Goal: Task Accomplishment & Management: Complete application form

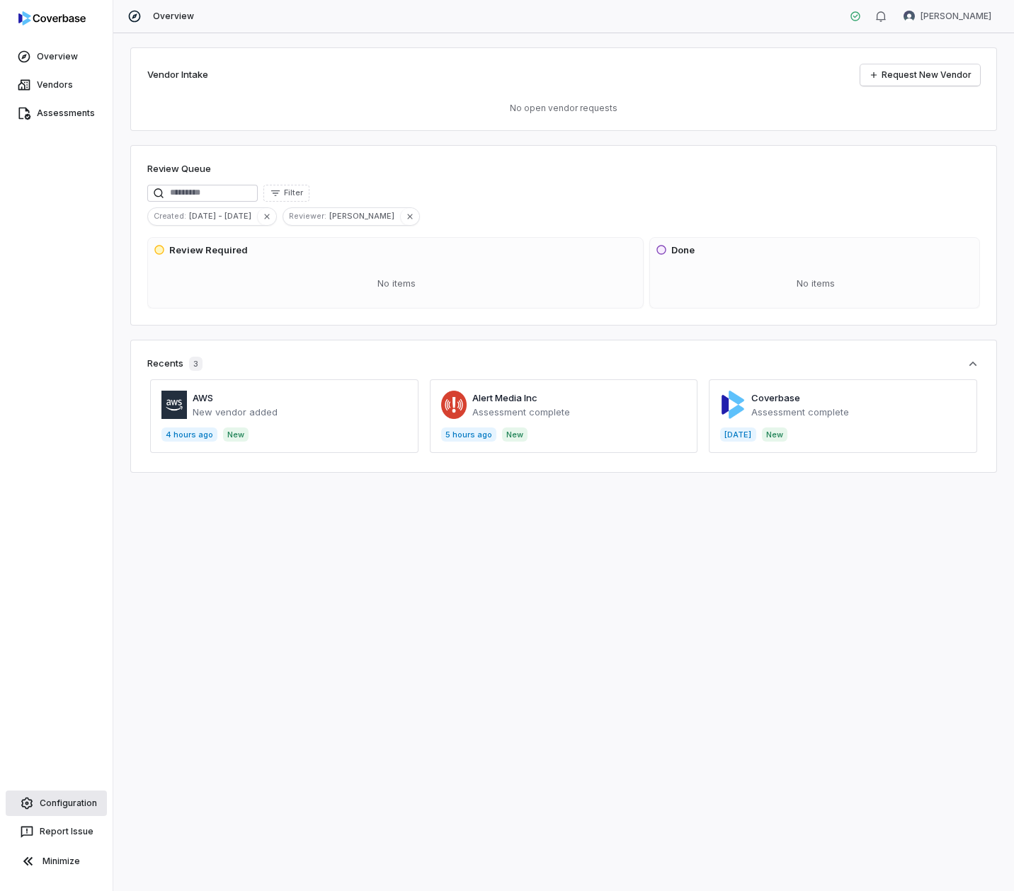
click at [67, 507] on span "Configuration" at bounding box center [68, 803] width 57 height 11
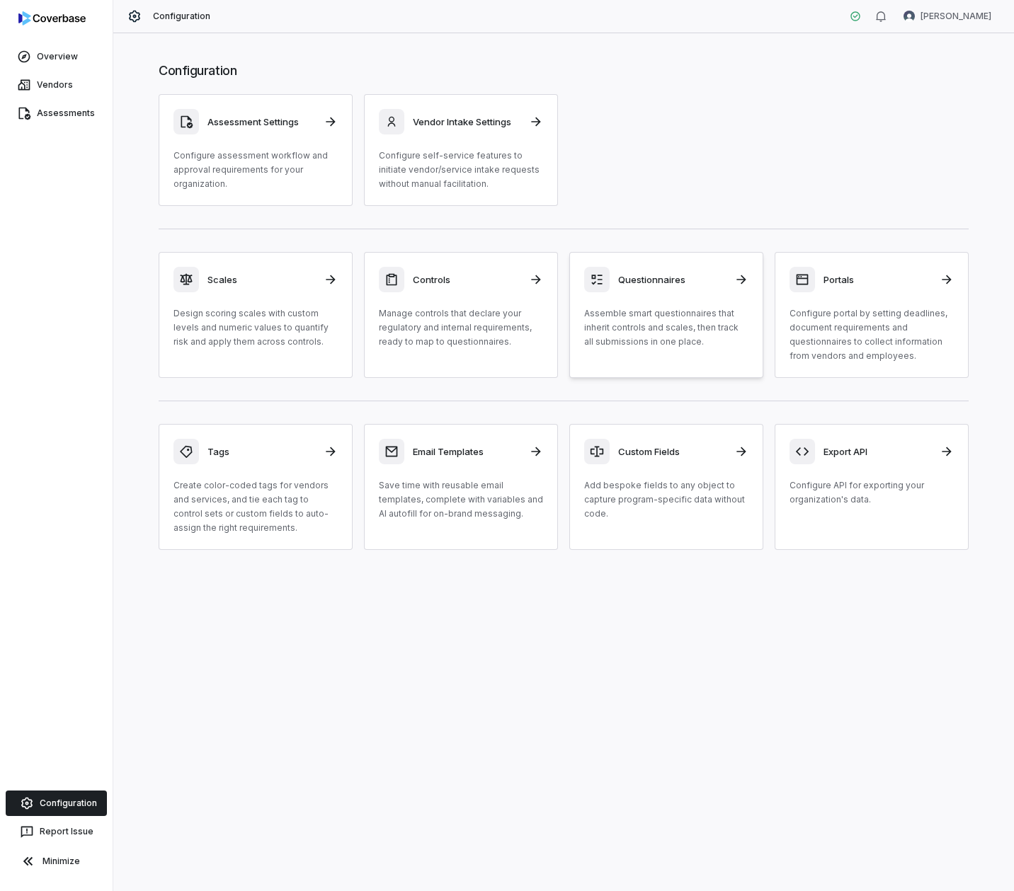
click at [650, 282] on h3 "Questionnaires" at bounding box center [672, 279] width 108 height 13
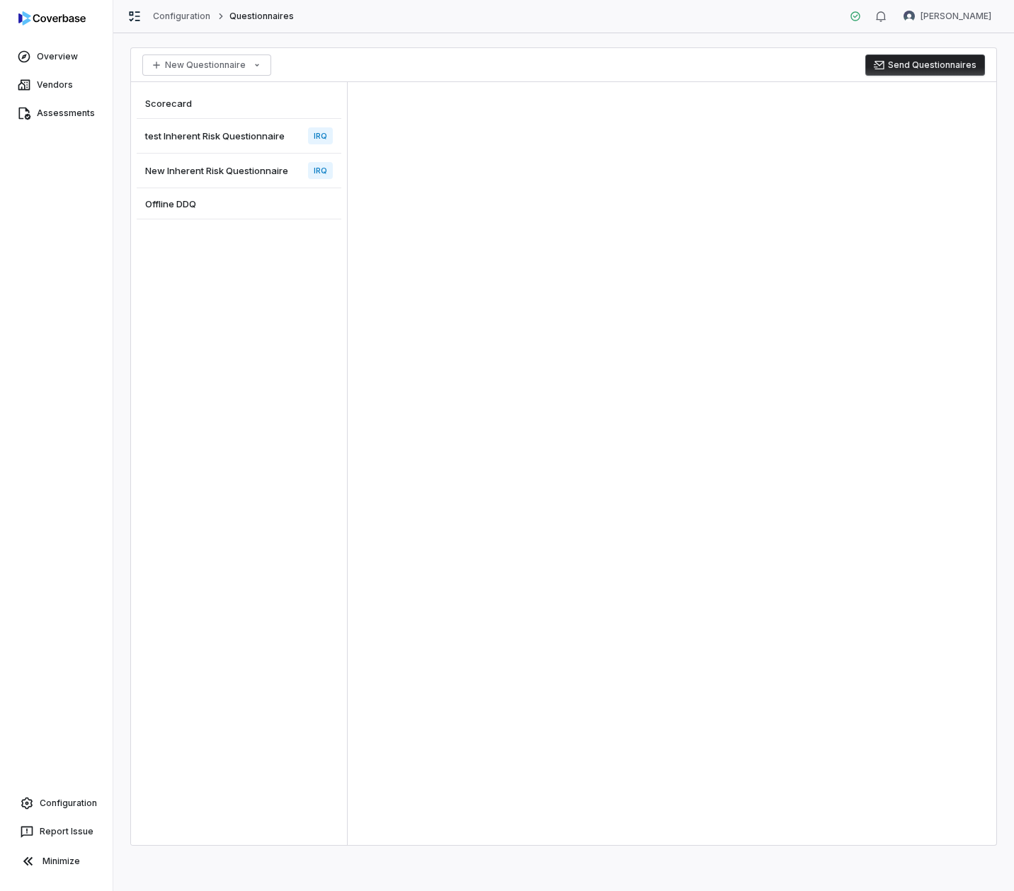
click at [176, 205] on span "Offline DDQ" at bounding box center [170, 203] width 51 height 13
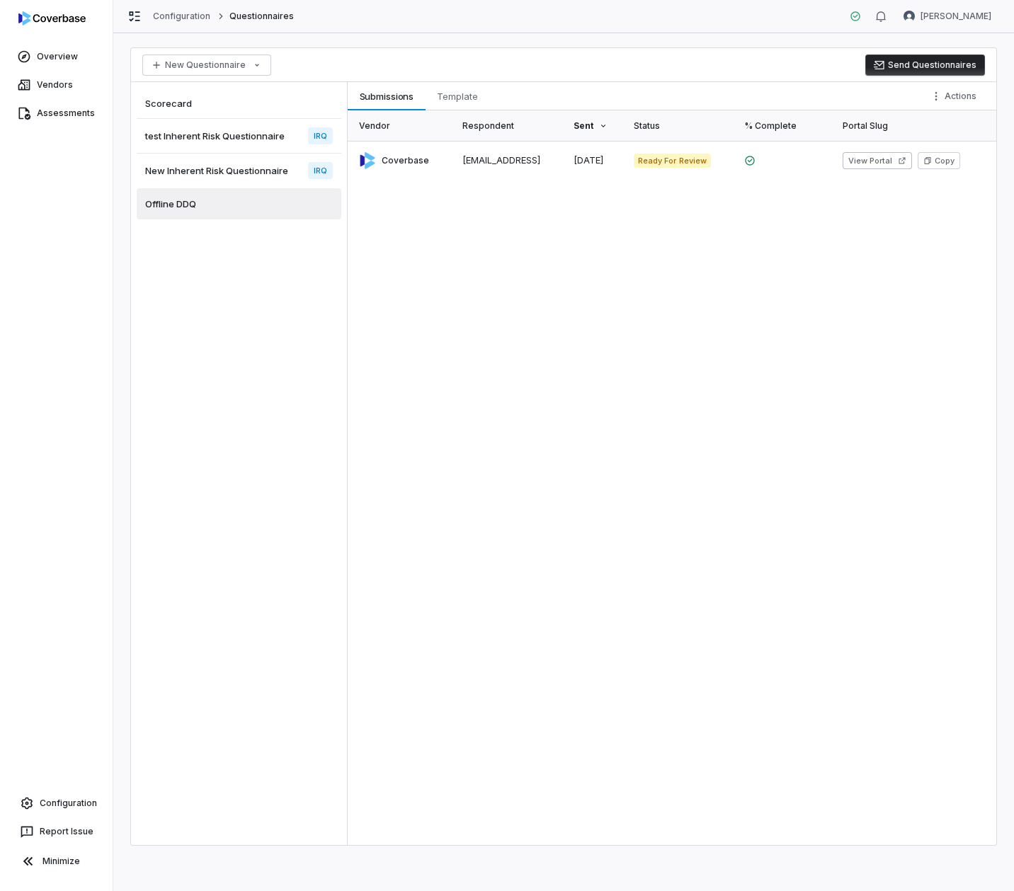
click at [195, 169] on span "New Inherent Risk Questionnaire" at bounding box center [216, 170] width 143 height 13
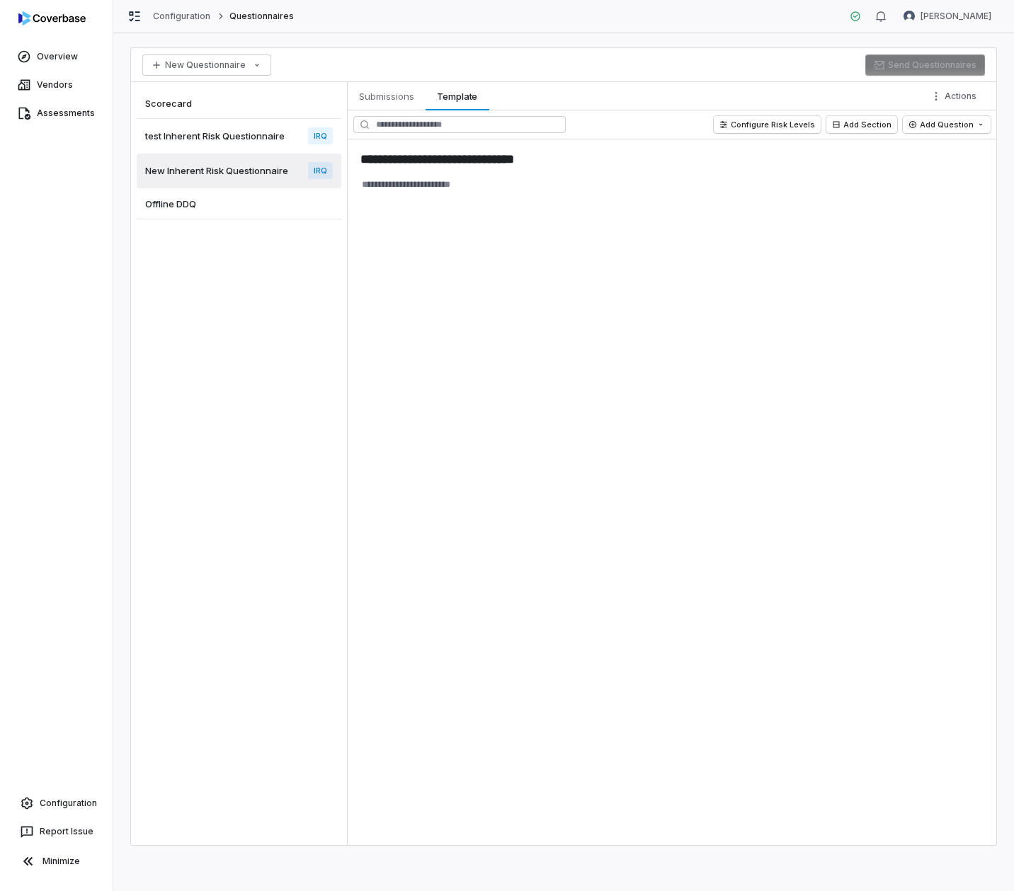
click at [220, 136] on span "test Inherent Risk Questionnaire" at bounding box center [214, 136] width 139 height 13
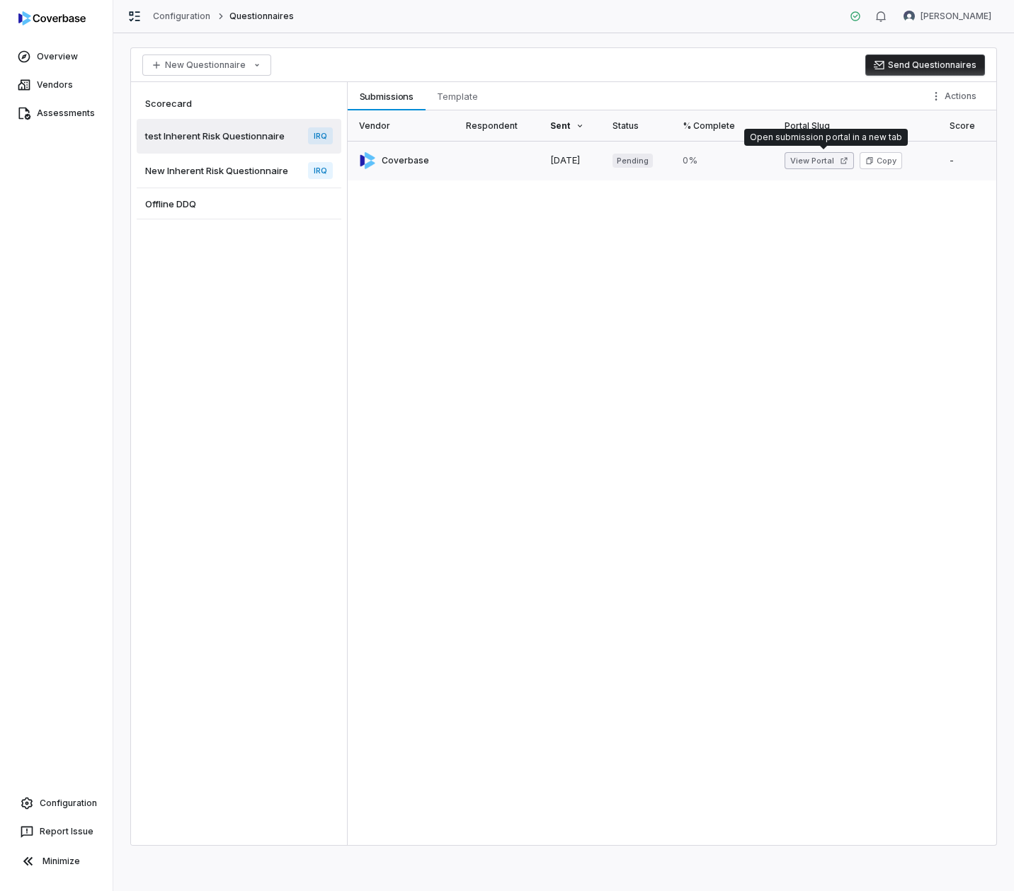
click at [809, 161] on button "View Portal" at bounding box center [818, 160] width 69 height 17
click at [398, 165] on link at bounding box center [403, 161] width 110 height 40
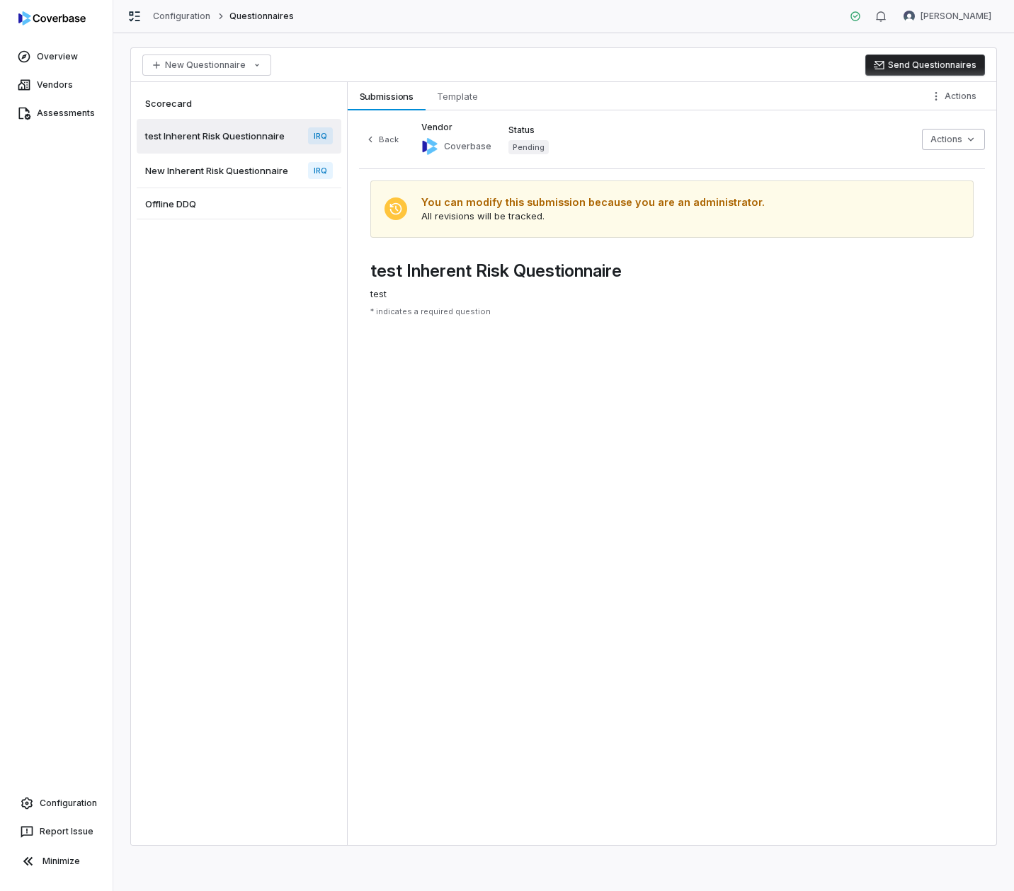
click at [491, 215] on div "You can modify this submission because you are an administrator. All revisions …" at bounding box center [592, 209] width 343 height 29
click at [942, 142] on html "Overview Vendors Assessments Configuration Report Issue Minimize Configuration …" at bounding box center [507, 445] width 1014 height 891
drag, startPoint x: 704, startPoint y: 314, endPoint x: 442, endPoint y: 178, distance: 295.0
click at [704, 314] on html "Overview Vendors Assessments Configuration Report Issue Minimize Configuration …" at bounding box center [507, 445] width 1014 height 891
click at [379, 140] on button "Back" at bounding box center [381, 139] width 45 height 17
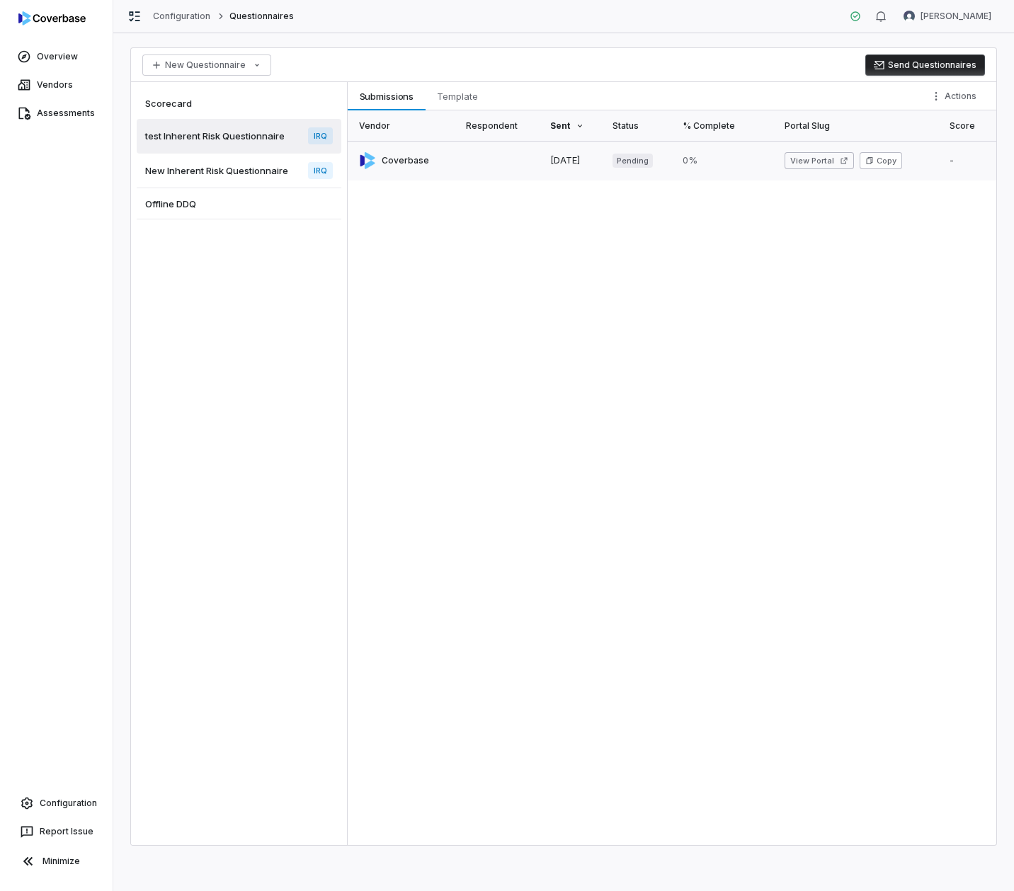
click at [902, 167] on button "Copy" at bounding box center [880, 160] width 42 height 17
click at [253, 175] on span "New Inherent Risk Questionnaire" at bounding box center [216, 170] width 143 height 13
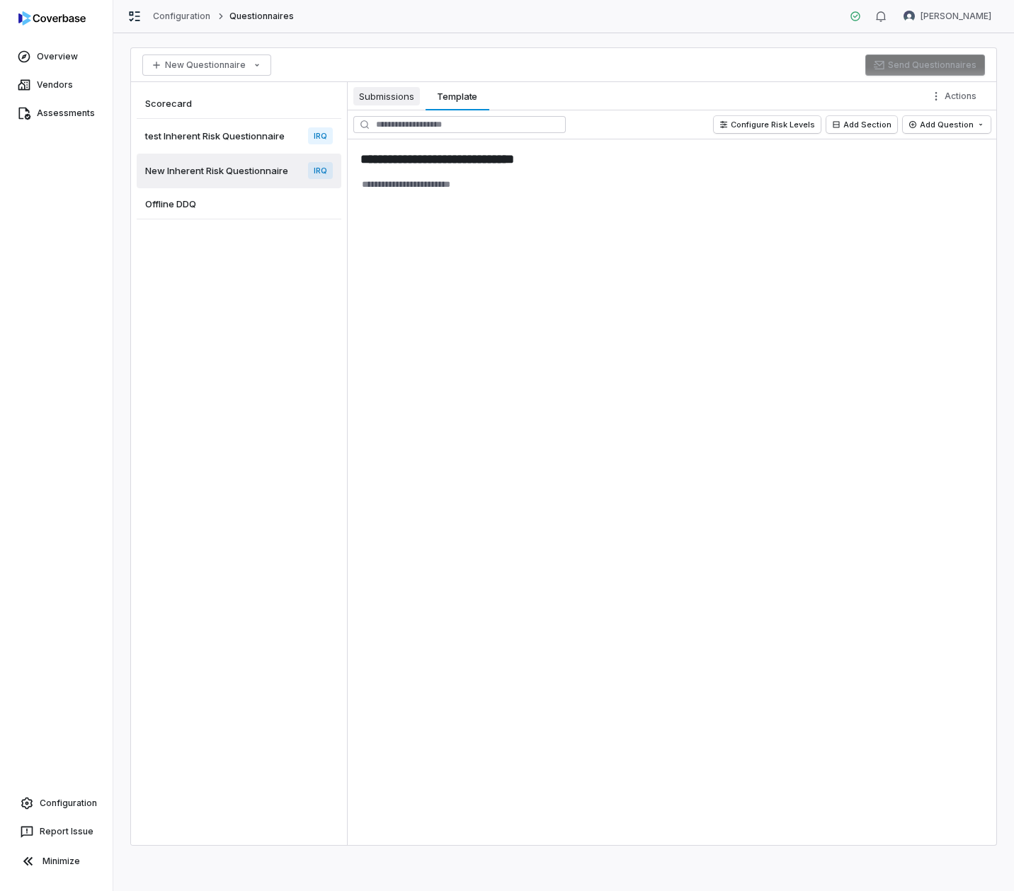
type textarea "*"
click at [393, 97] on span "Submissions" at bounding box center [386, 96] width 67 height 18
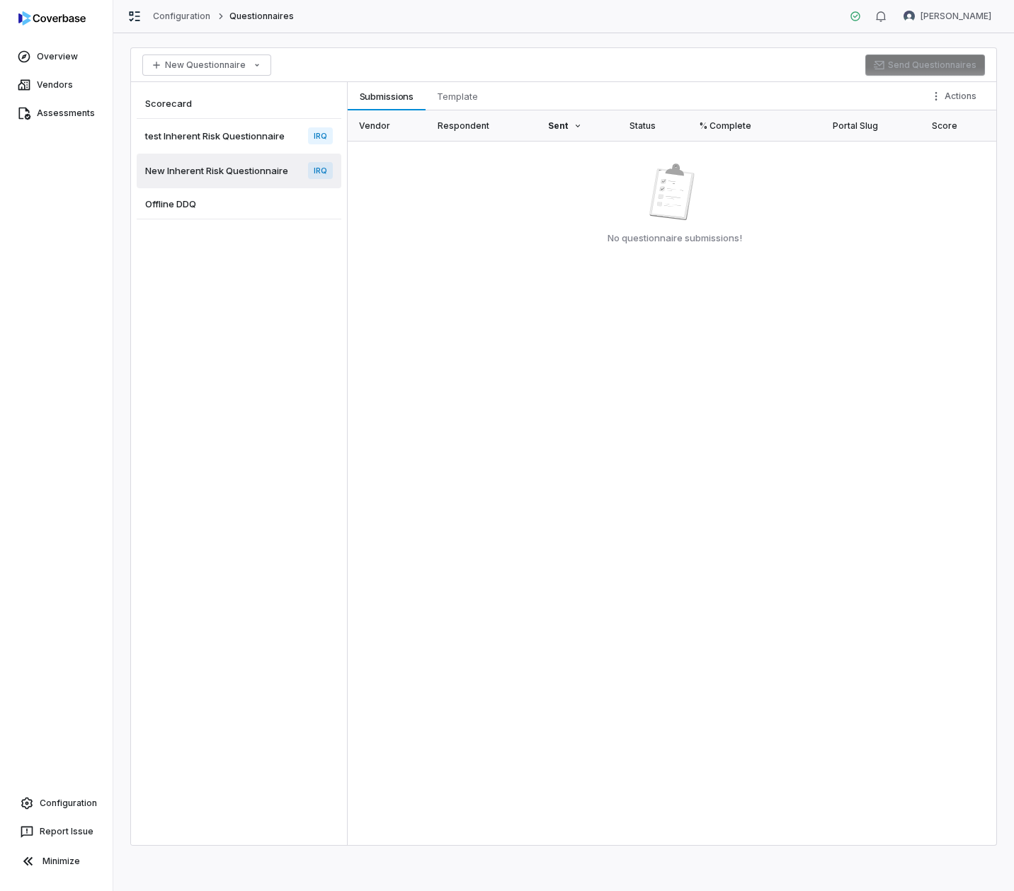
click at [183, 142] on span "test Inherent Risk Questionnaire" at bounding box center [214, 136] width 139 height 13
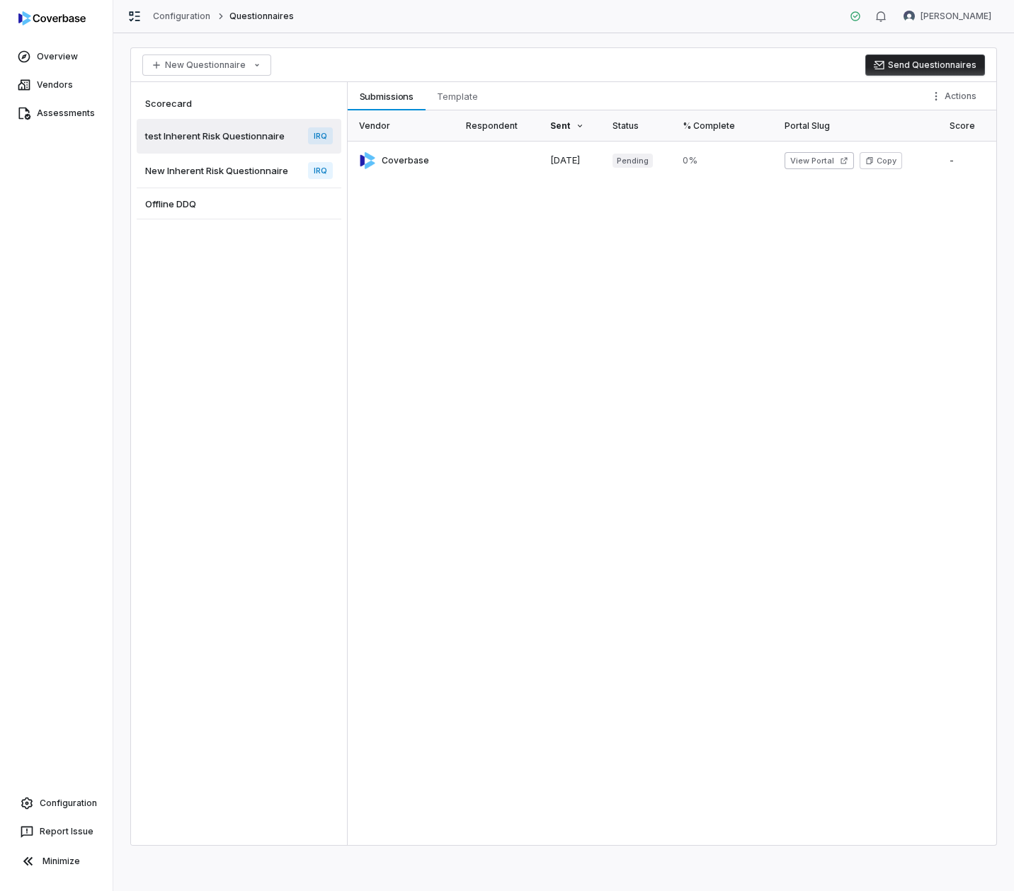
click at [897, 63] on button "Send Questionnaires" at bounding box center [925, 64] width 120 height 21
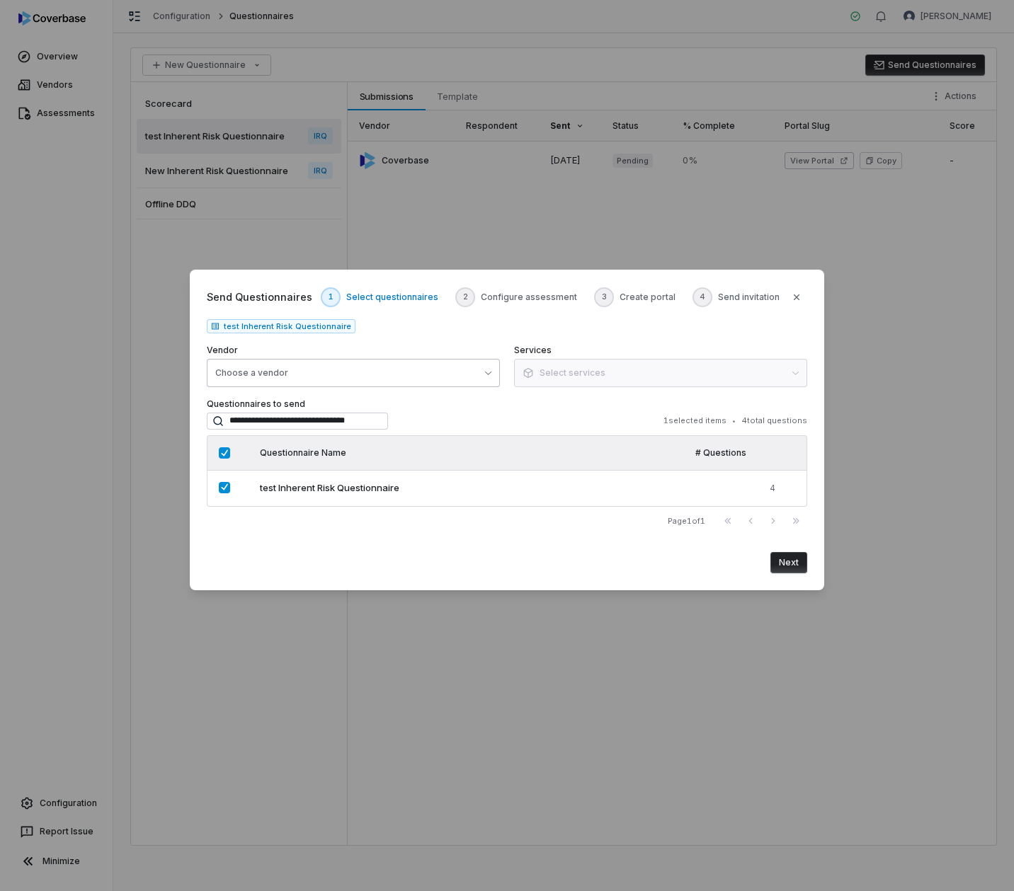
click at [309, 375] on button "Choose a vendor" at bounding box center [353, 373] width 293 height 28
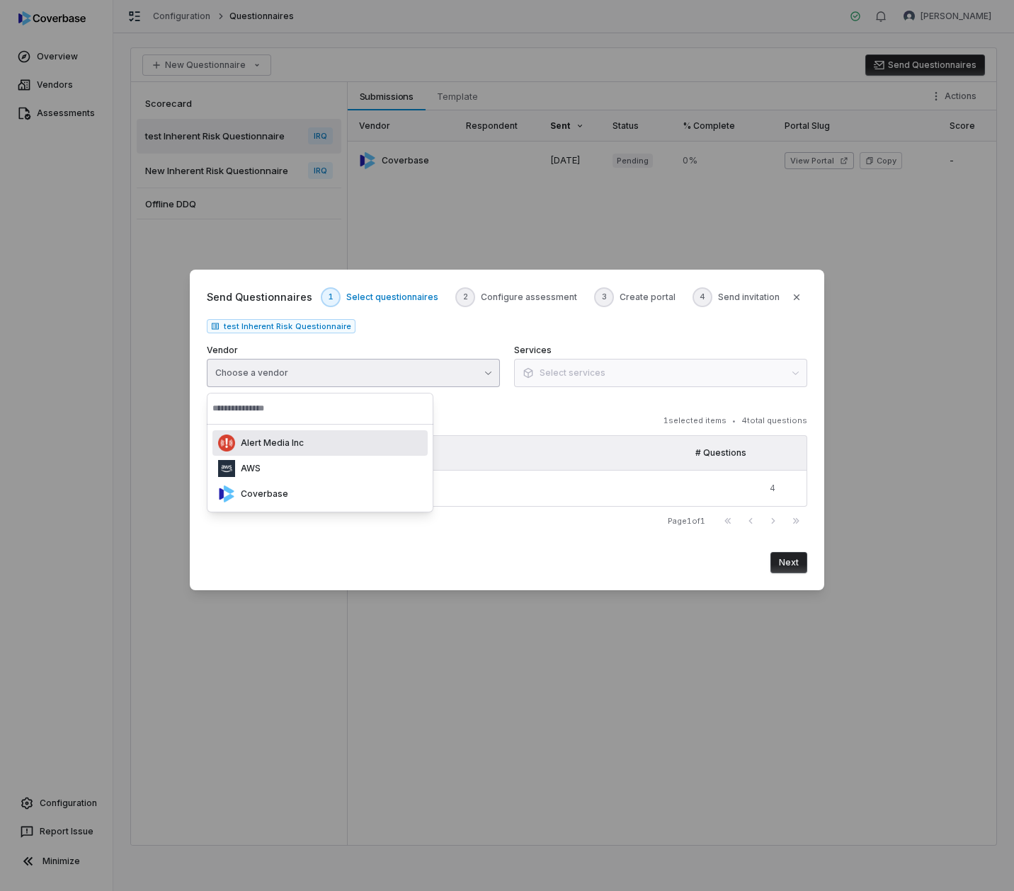
click at [309, 375] on button "Choose a vendor" at bounding box center [353, 373] width 293 height 28
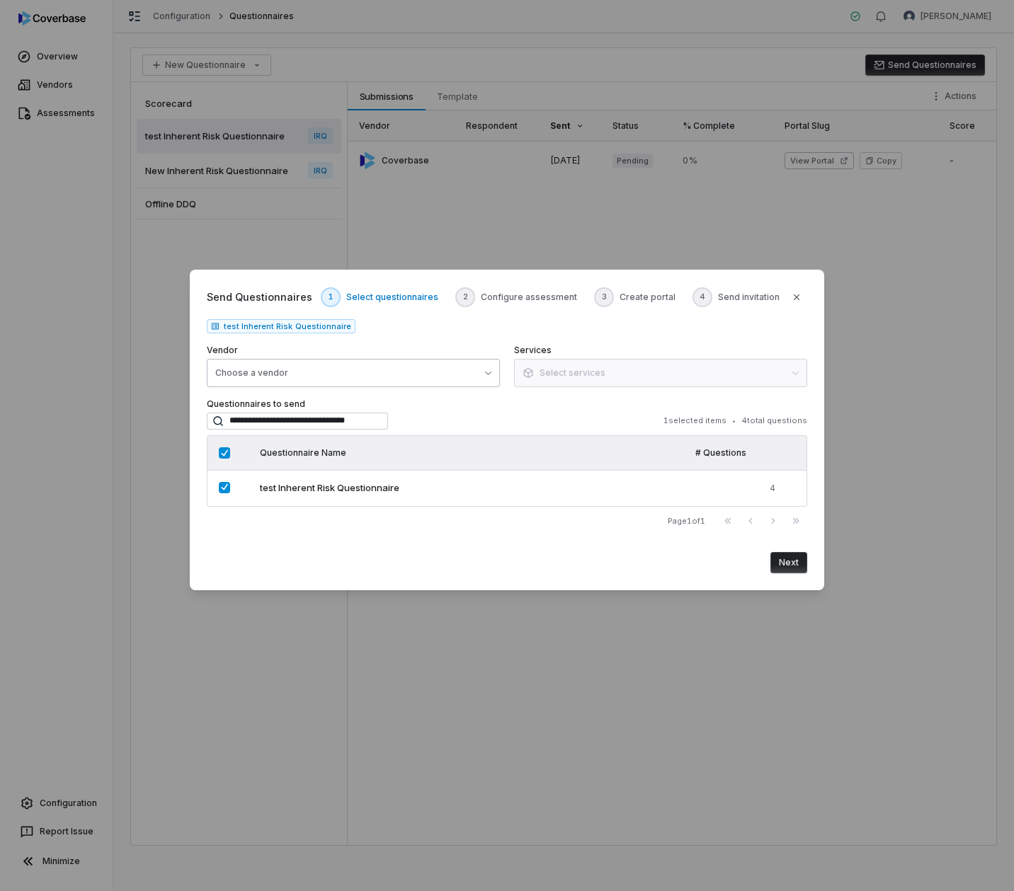
click at [343, 374] on button "Choose a vendor" at bounding box center [353, 373] width 293 height 28
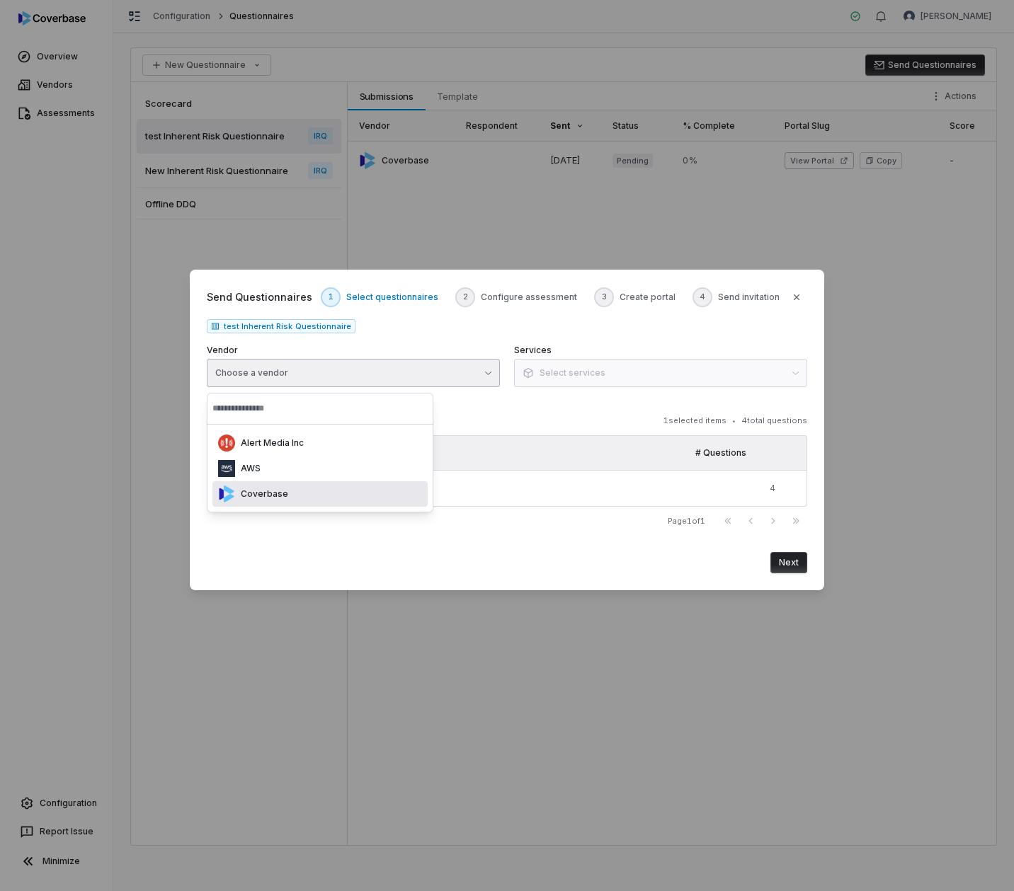
click at [263, 499] on p "Coverbase" at bounding box center [261, 493] width 53 height 11
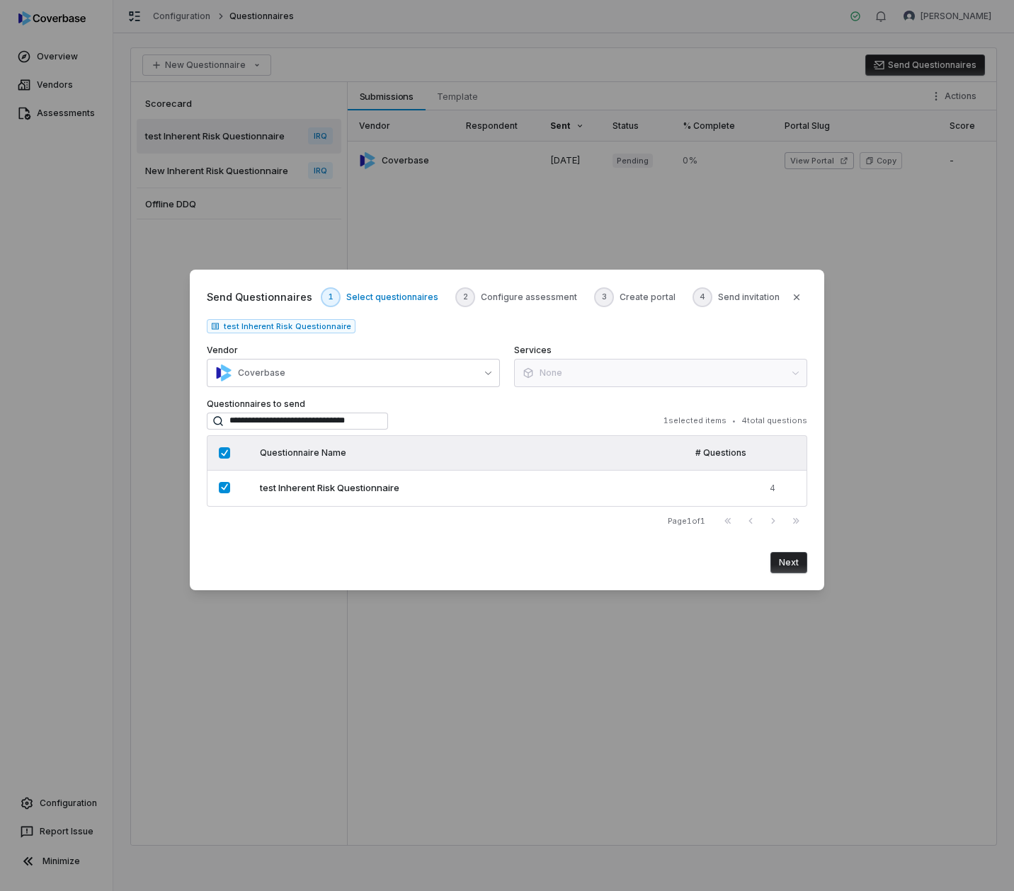
click at [798, 507] on button "Next" at bounding box center [788, 562] width 37 height 21
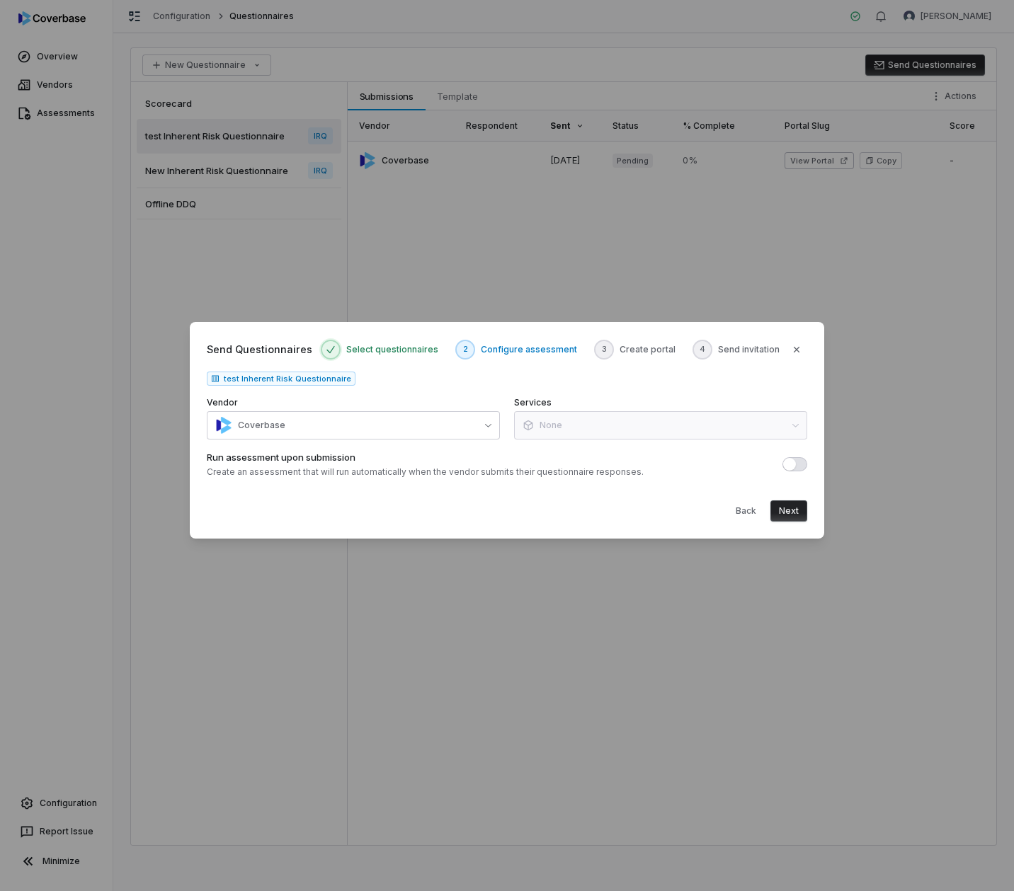
click at [793, 507] on button "Next" at bounding box center [788, 510] width 37 height 21
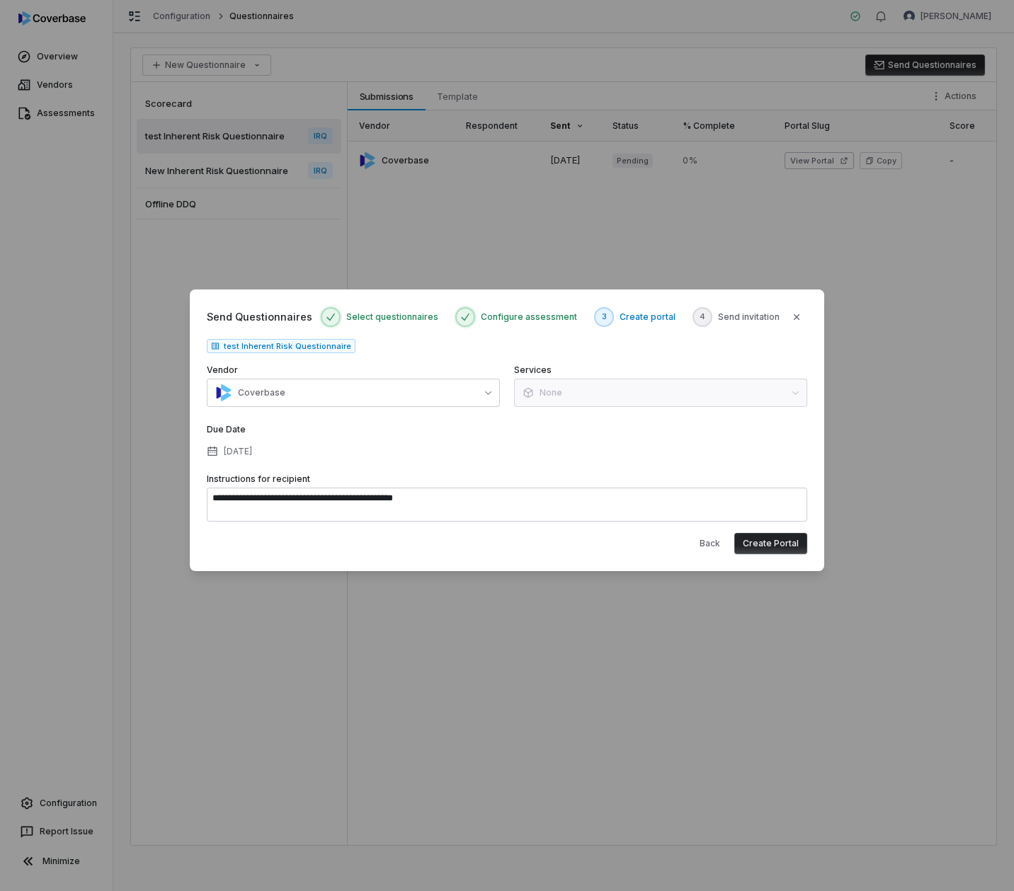
click at [779, 507] on button "Create Portal" at bounding box center [770, 543] width 73 height 21
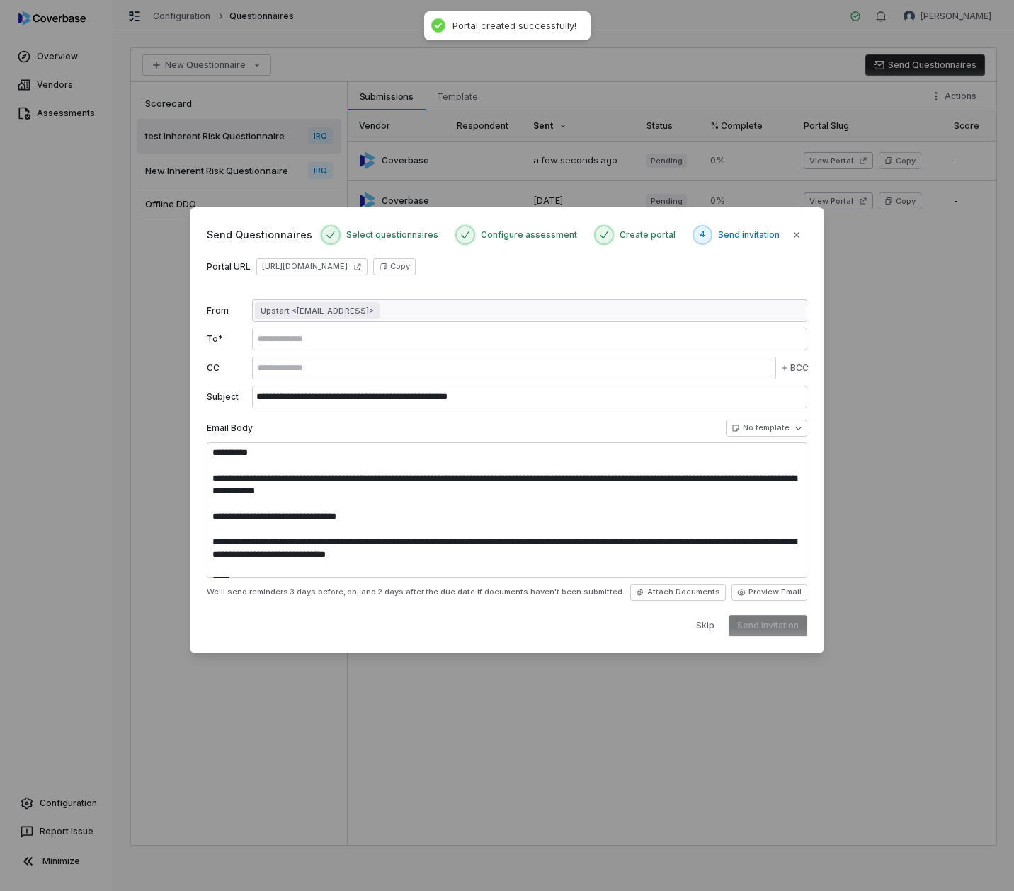
type textarea "**********"
click at [767, 507] on button "Send Invitation" at bounding box center [767, 625] width 79 height 21
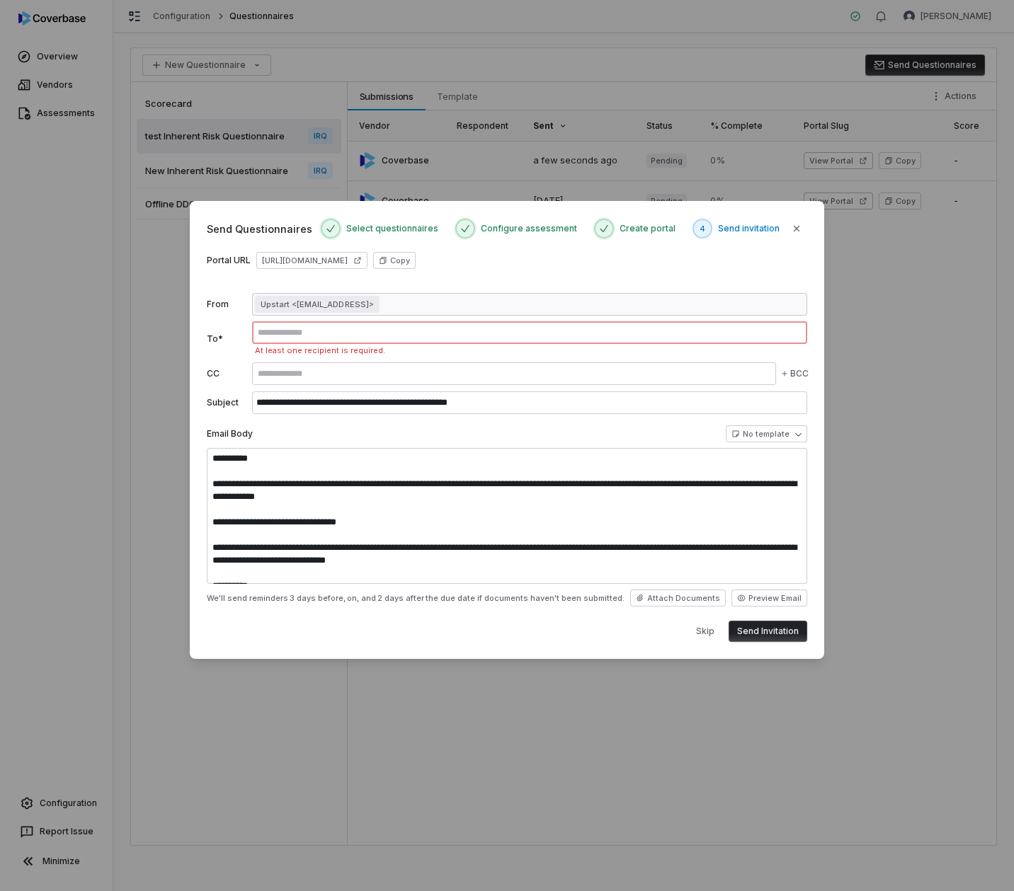
click at [311, 331] on input "text" at bounding box center [529, 332] width 549 height 11
type input "**********"
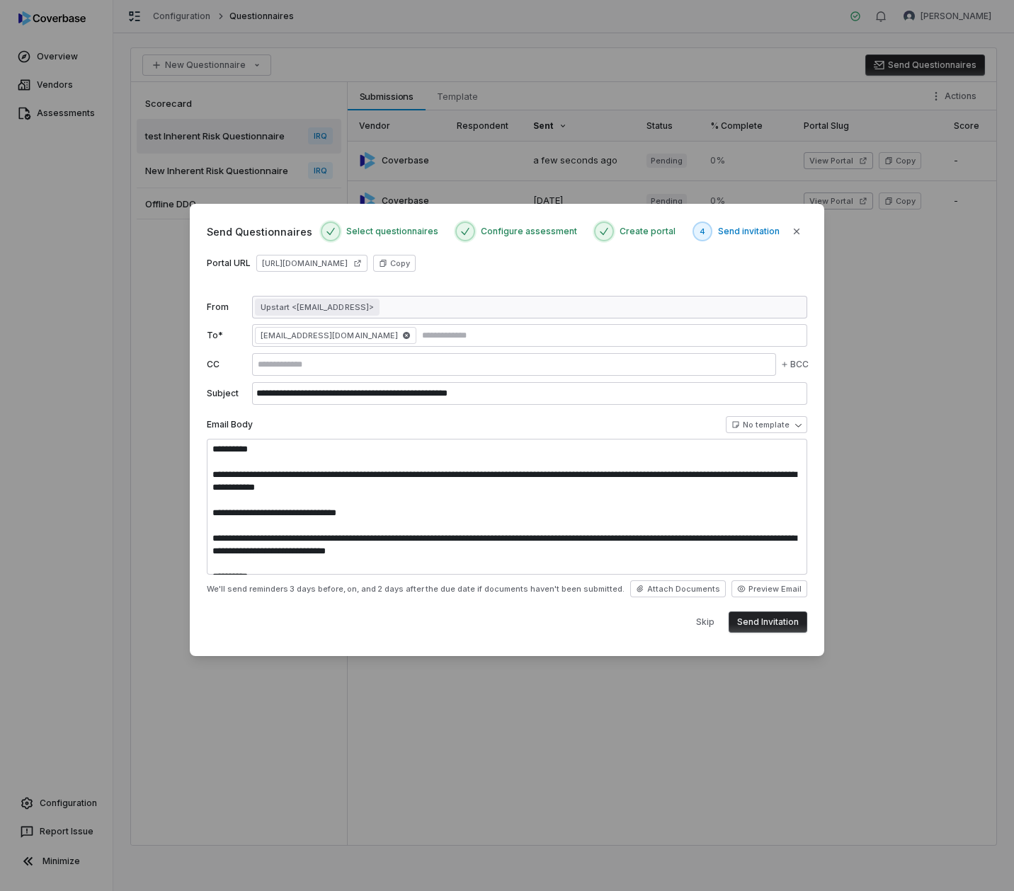
click at [256, 403] on input "**********" at bounding box center [529, 393] width 555 height 23
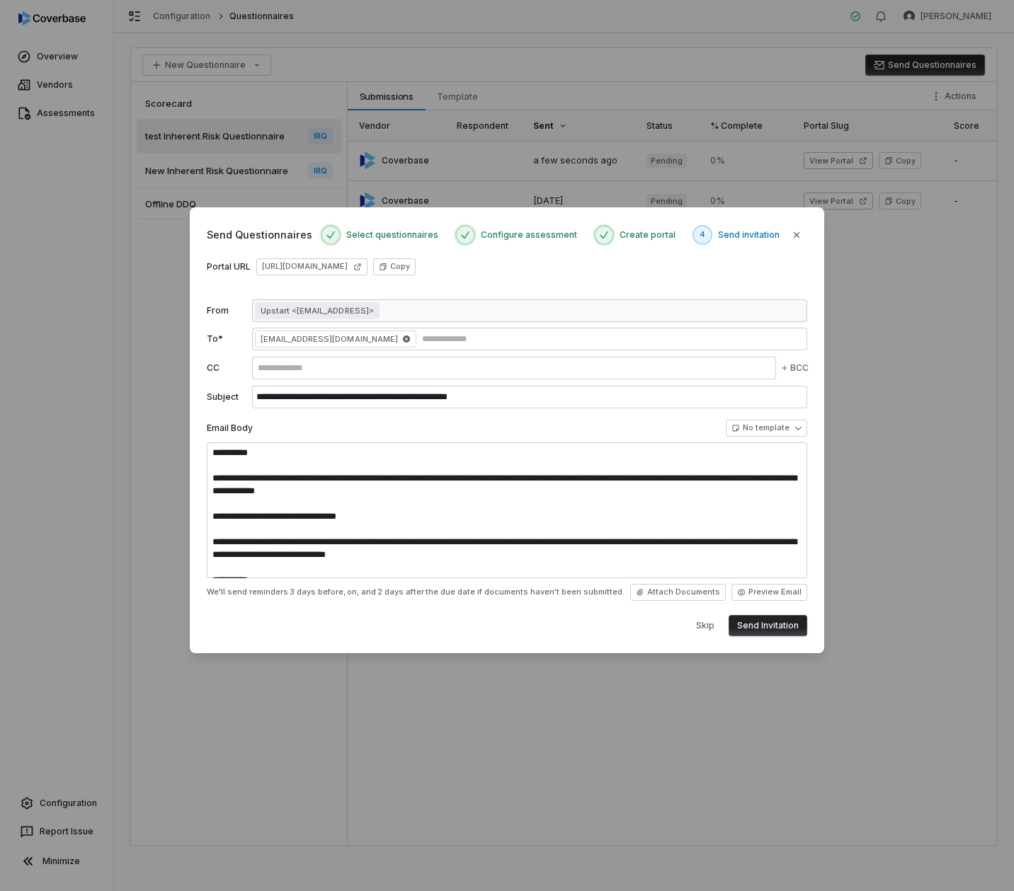
click at [783, 507] on button "Send Invitation" at bounding box center [767, 625] width 79 height 21
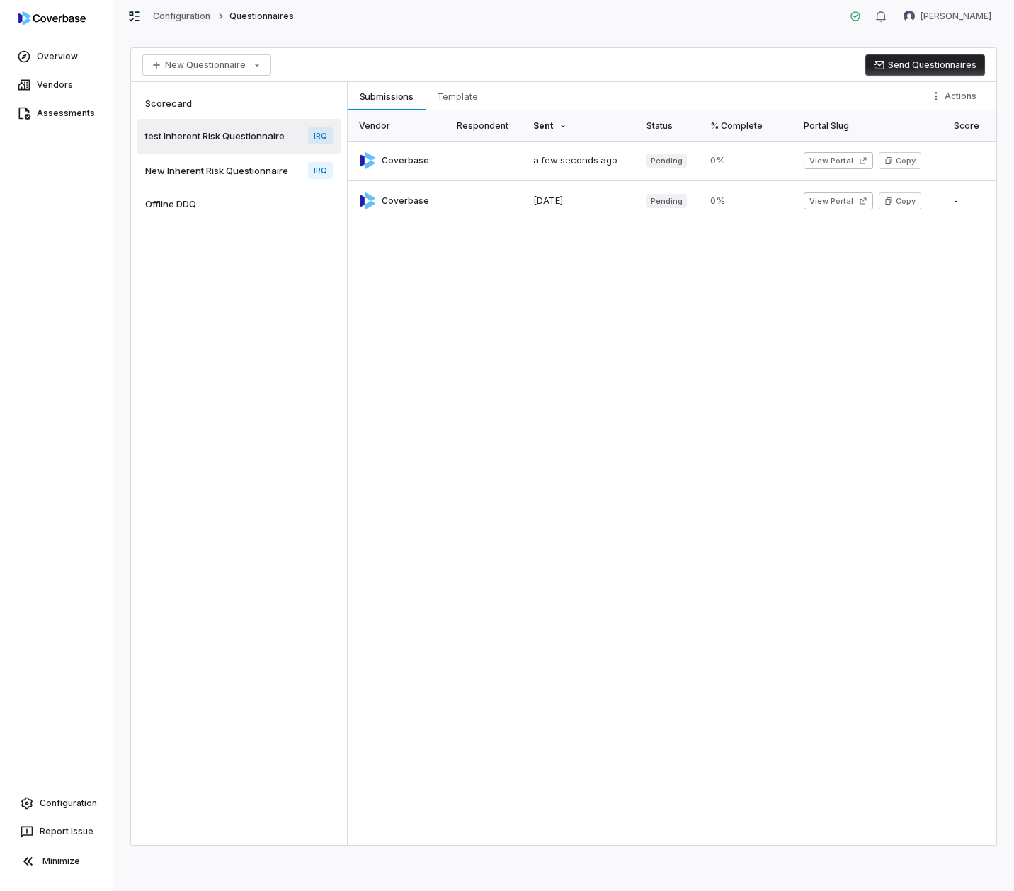
click at [188, 13] on link "Configuration" at bounding box center [182, 16] width 58 height 11
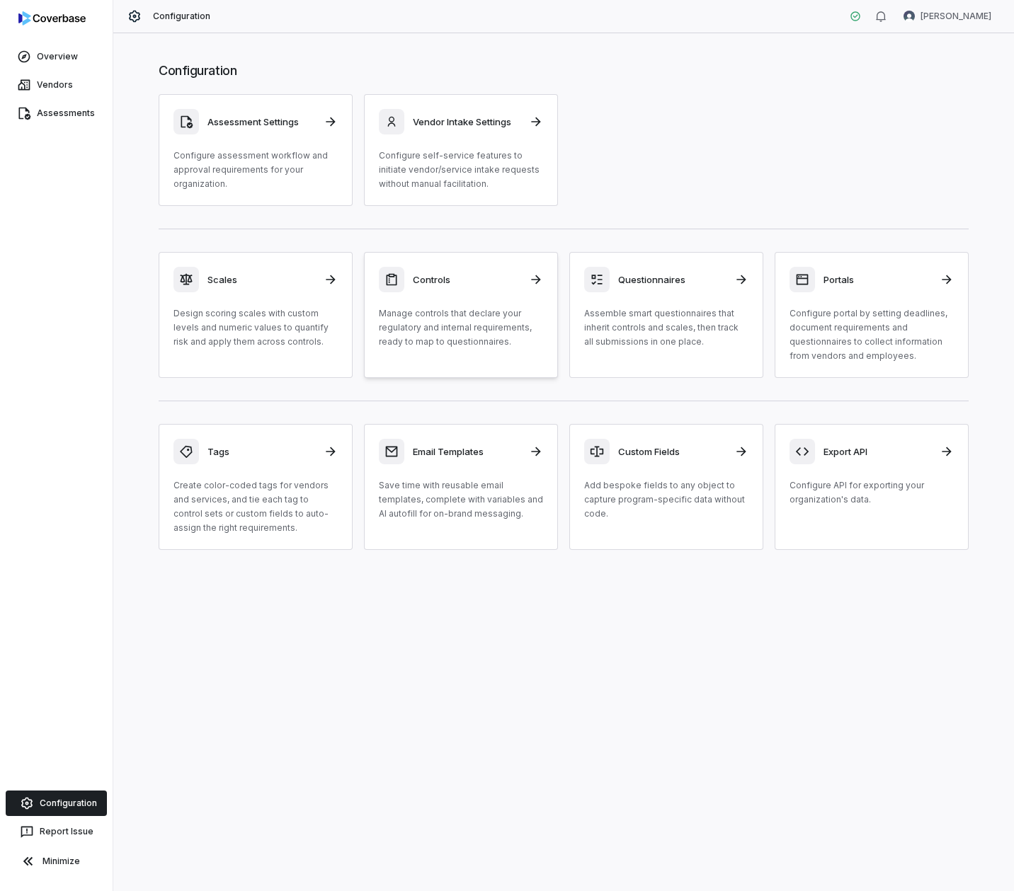
click at [447, 294] on div "Controls Manage controls that declare your regulatory and internal requirements…" at bounding box center [461, 308] width 164 height 82
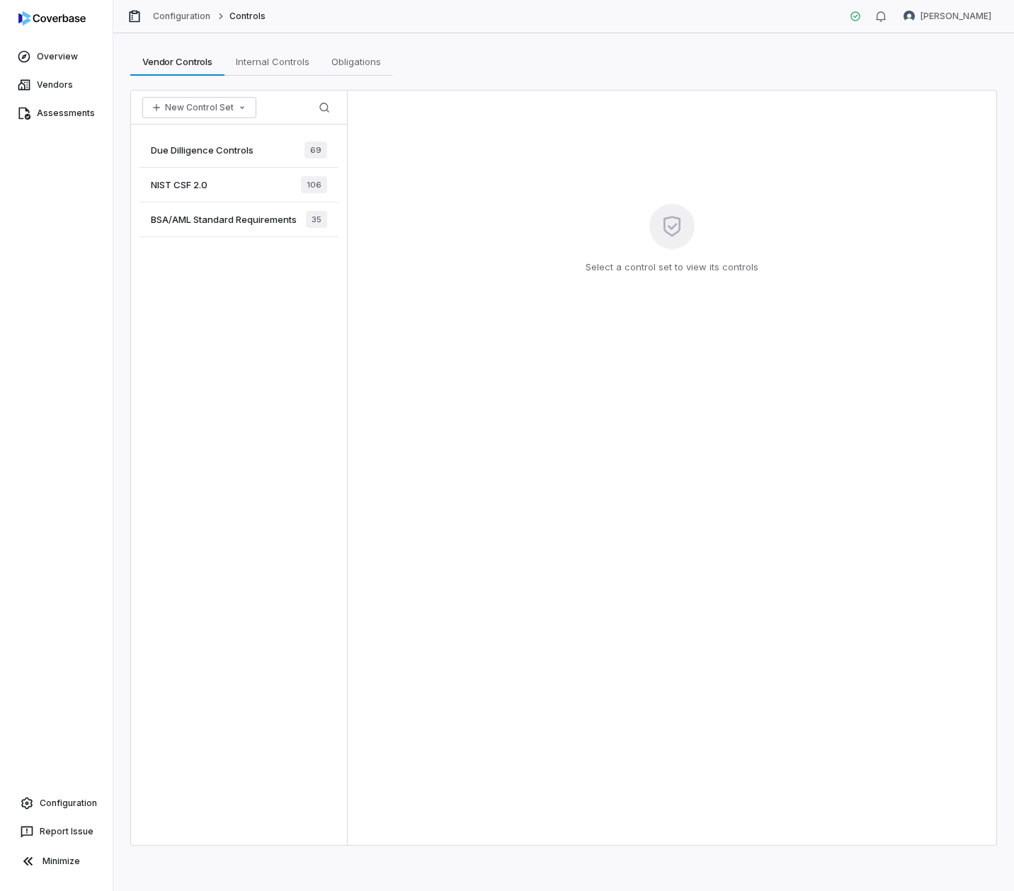
click at [183, 144] on span "Due Dilligence Controls" at bounding box center [202, 150] width 103 height 13
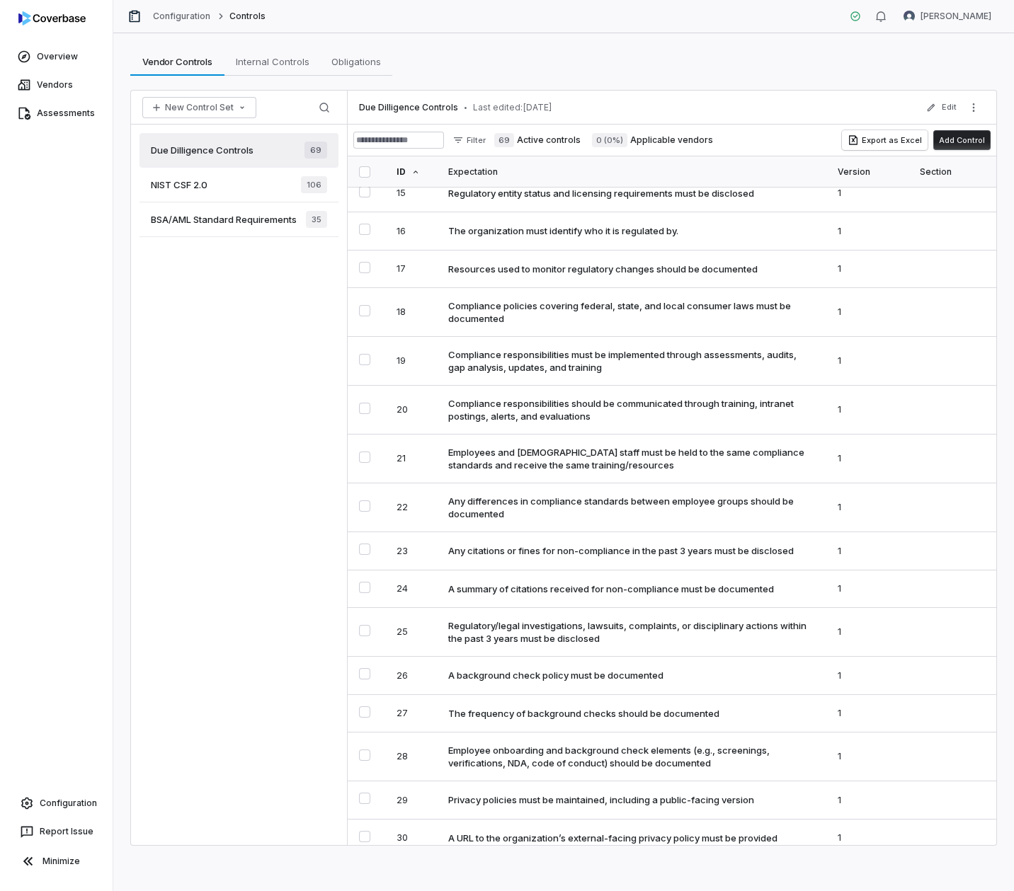
scroll to position [662, 0]
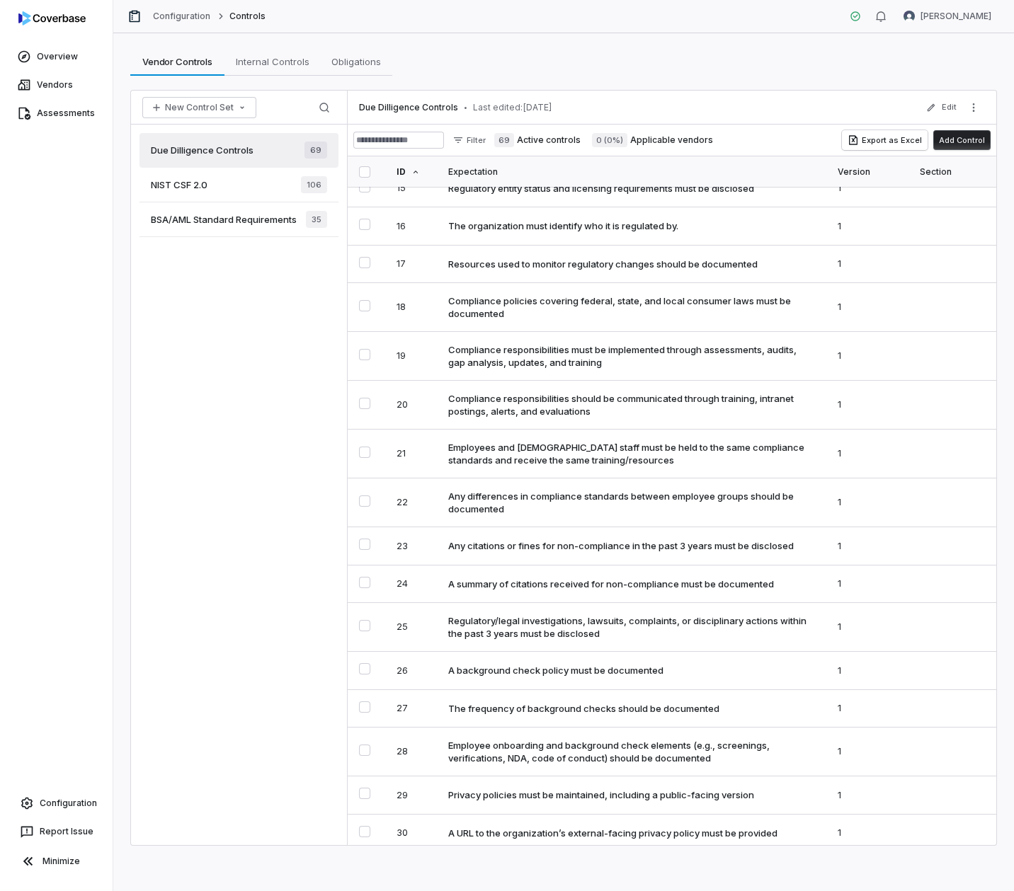
click at [964, 139] on button "Add Control" at bounding box center [961, 140] width 57 height 20
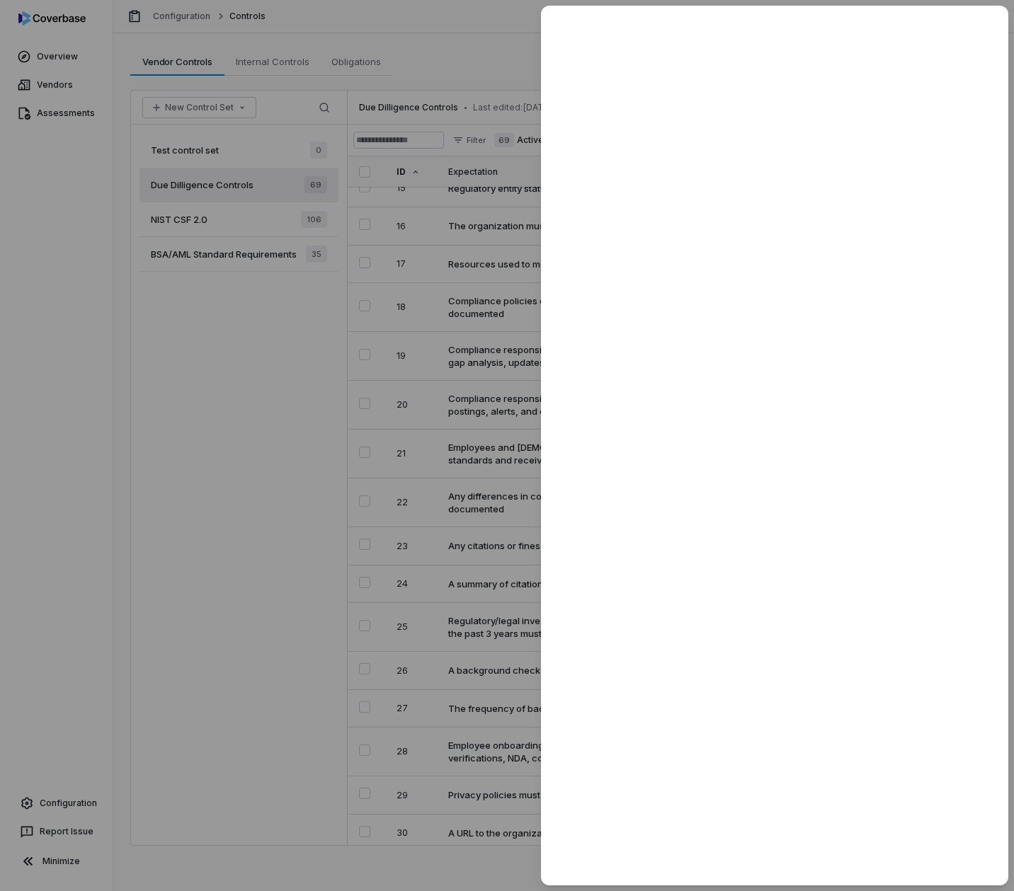
click at [394, 442] on div at bounding box center [507, 445] width 1014 height 891
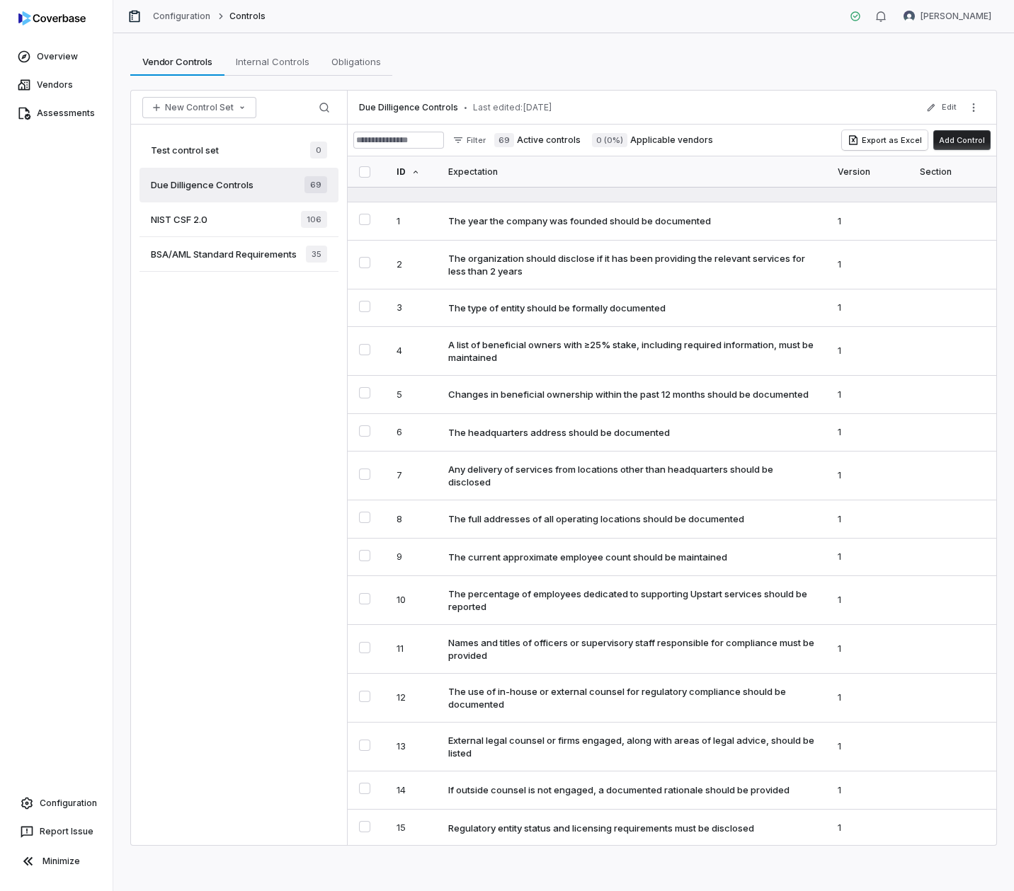
scroll to position [0, 0]
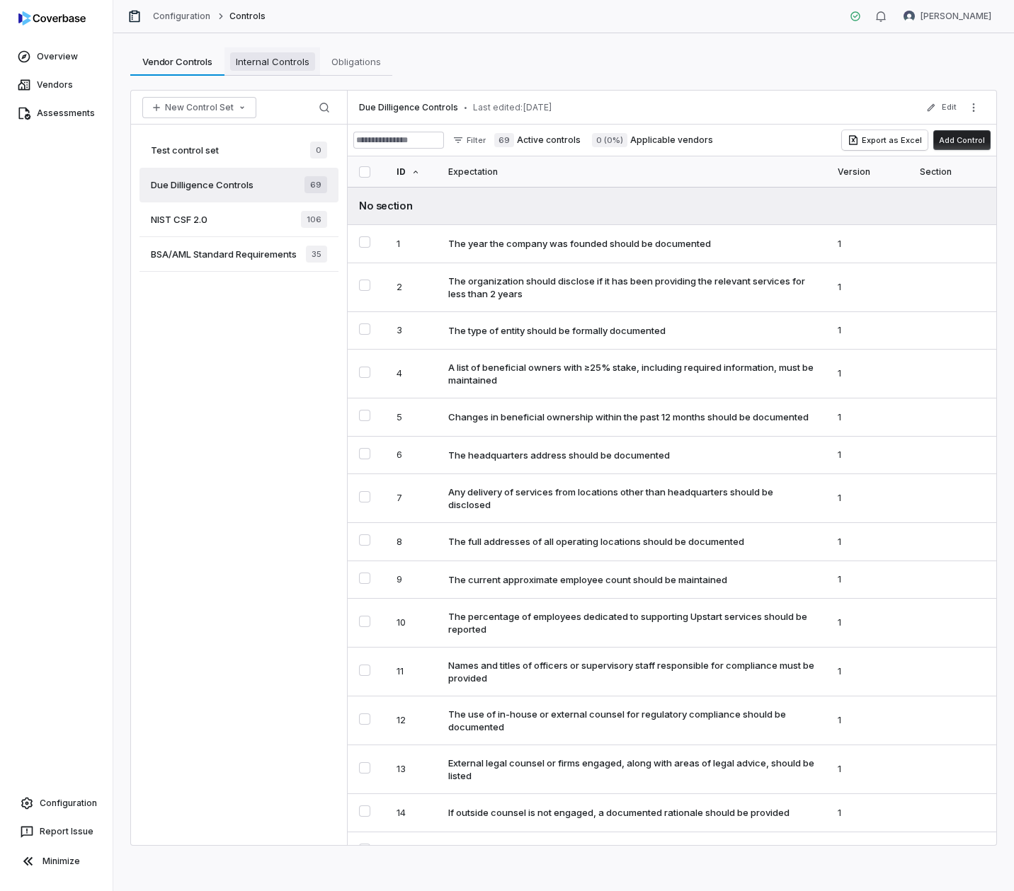
click at [300, 68] on span "Internal Controls" at bounding box center [272, 61] width 85 height 18
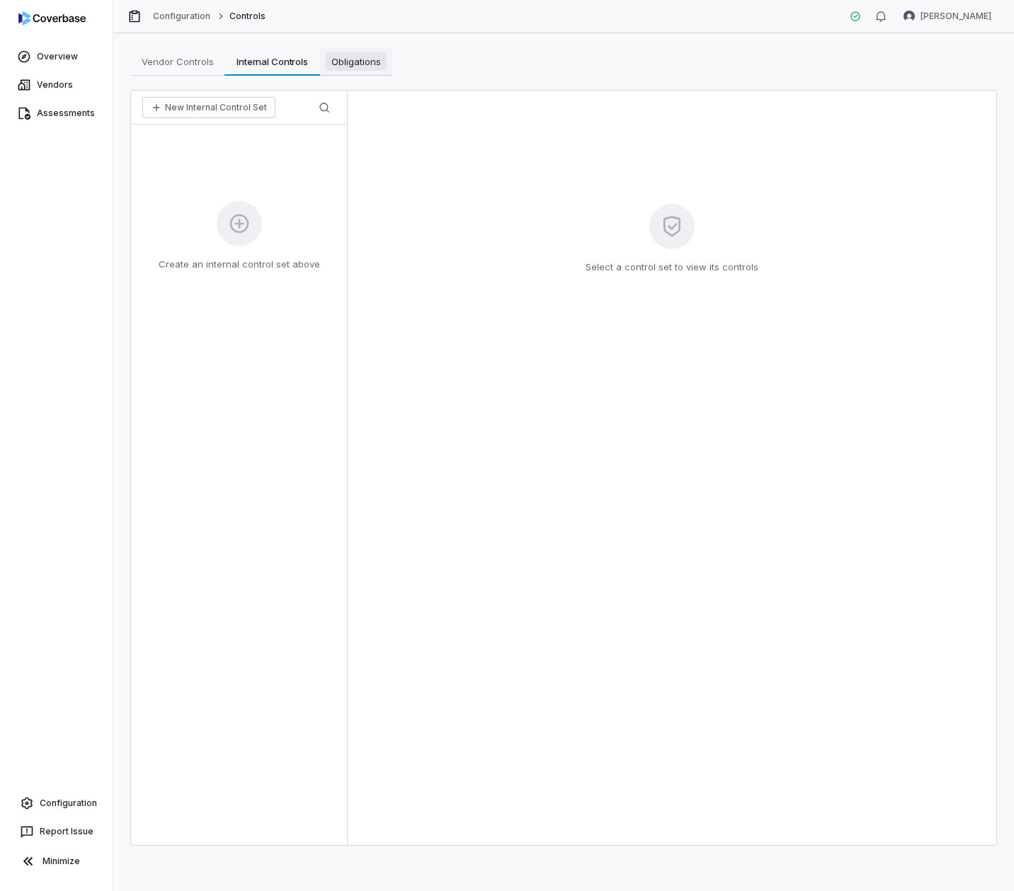
click at [375, 62] on span "Obligations" at bounding box center [356, 61] width 61 height 18
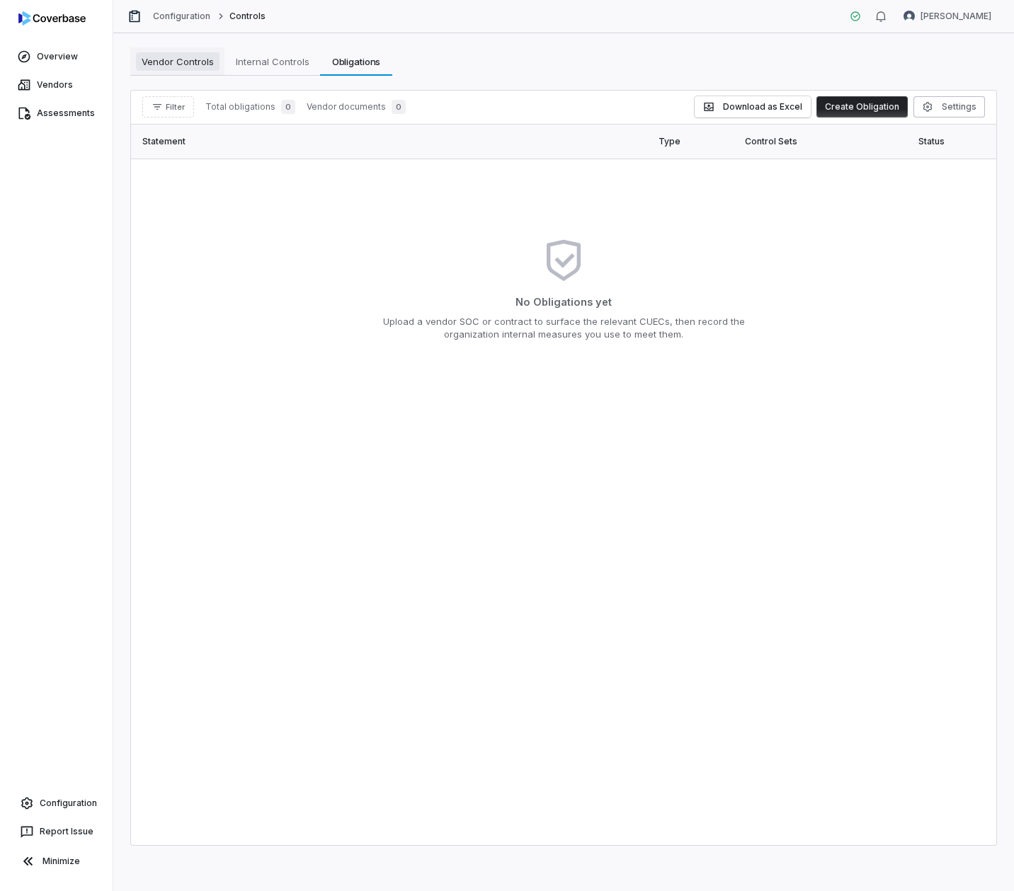
click at [166, 62] on span "Vendor Controls" at bounding box center [178, 61] width 84 height 18
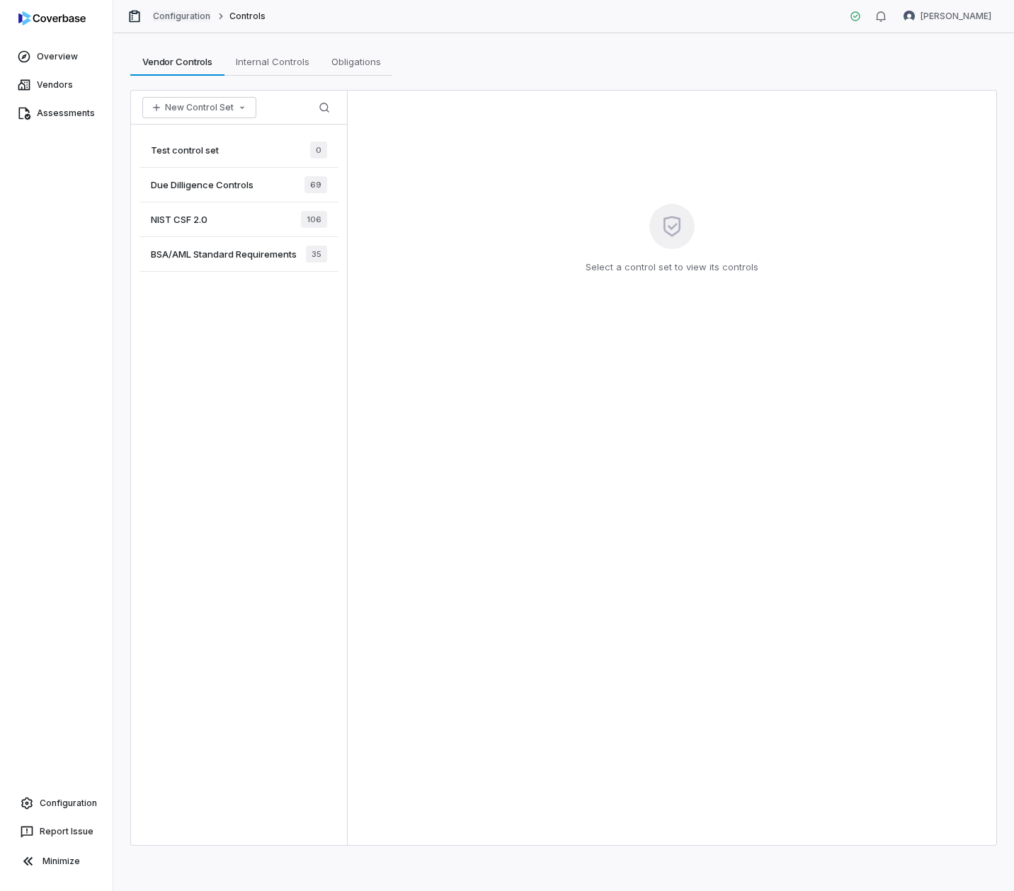
click at [174, 16] on link "Configuration" at bounding box center [182, 16] width 58 height 11
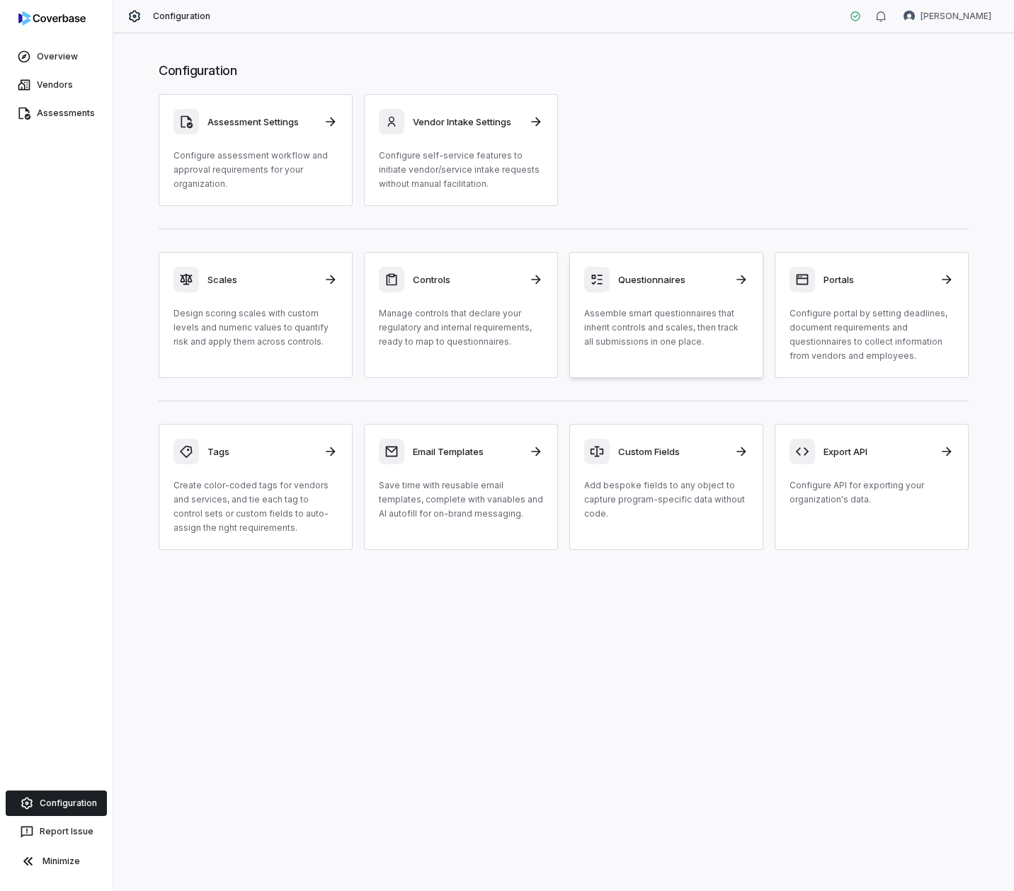
click at [626, 282] on h3 "Questionnaires" at bounding box center [672, 279] width 108 height 13
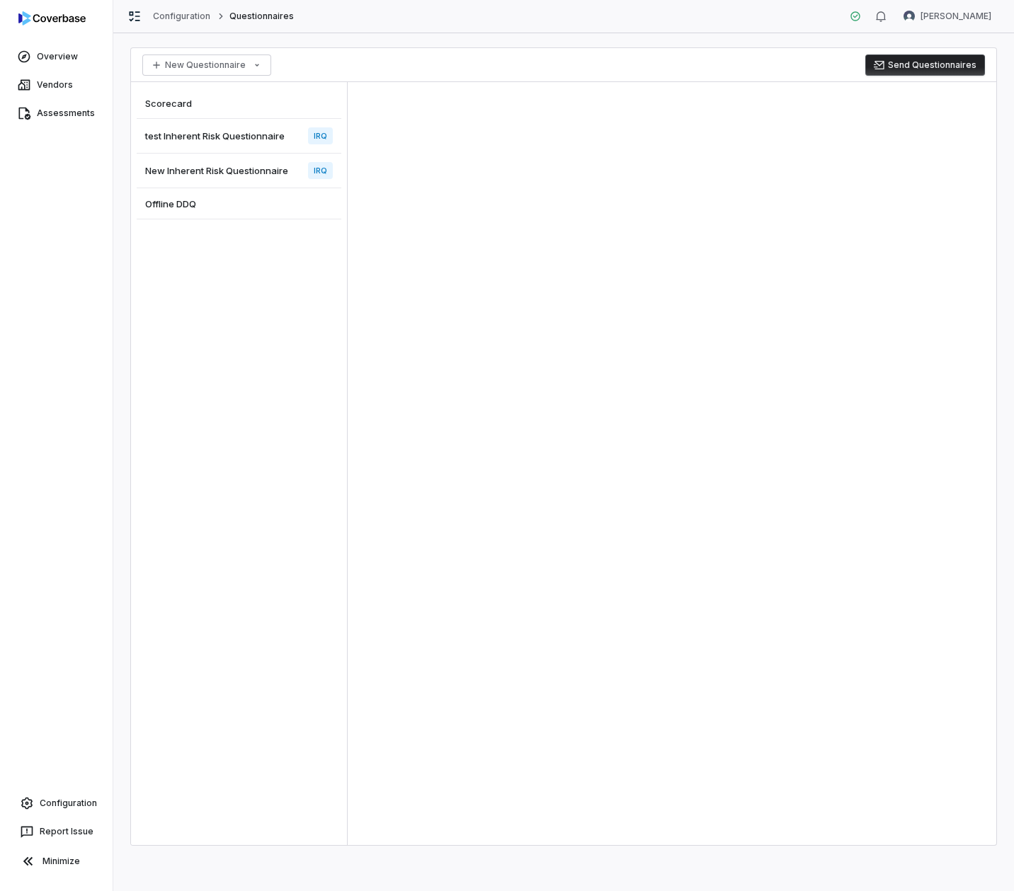
click at [239, 137] on span "test Inherent Risk Questionnaire" at bounding box center [214, 136] width 139 height 13
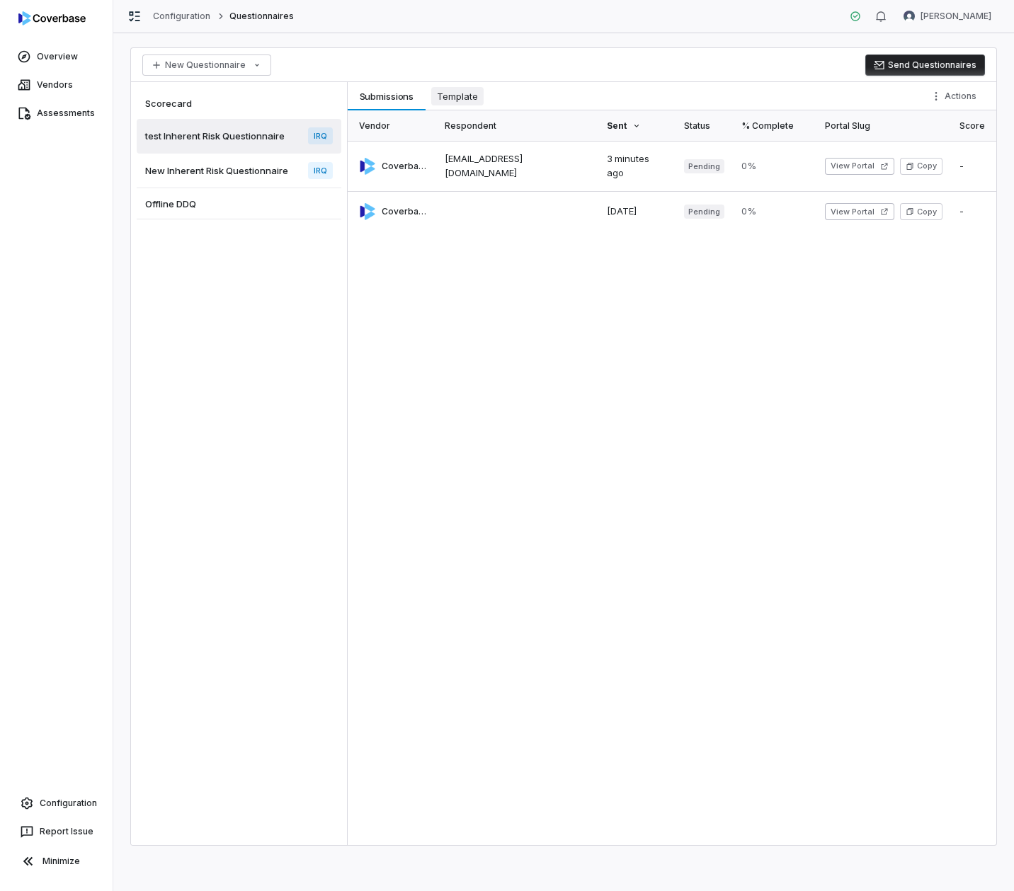
click at [464, 97] on span "Template" at bounding box center [457, 96] width 52 height 18
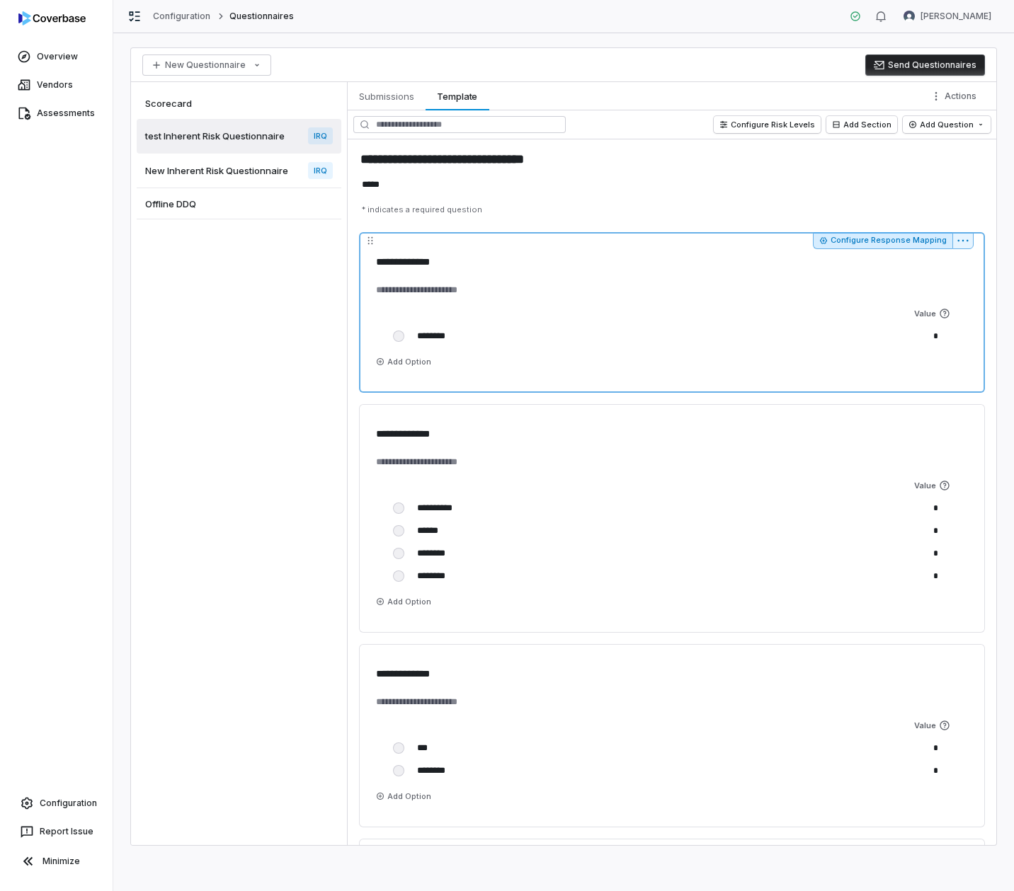
click at [927, 239] on button "Configure Response Mapping" at bounding box center [882, 240] width 139 height 17
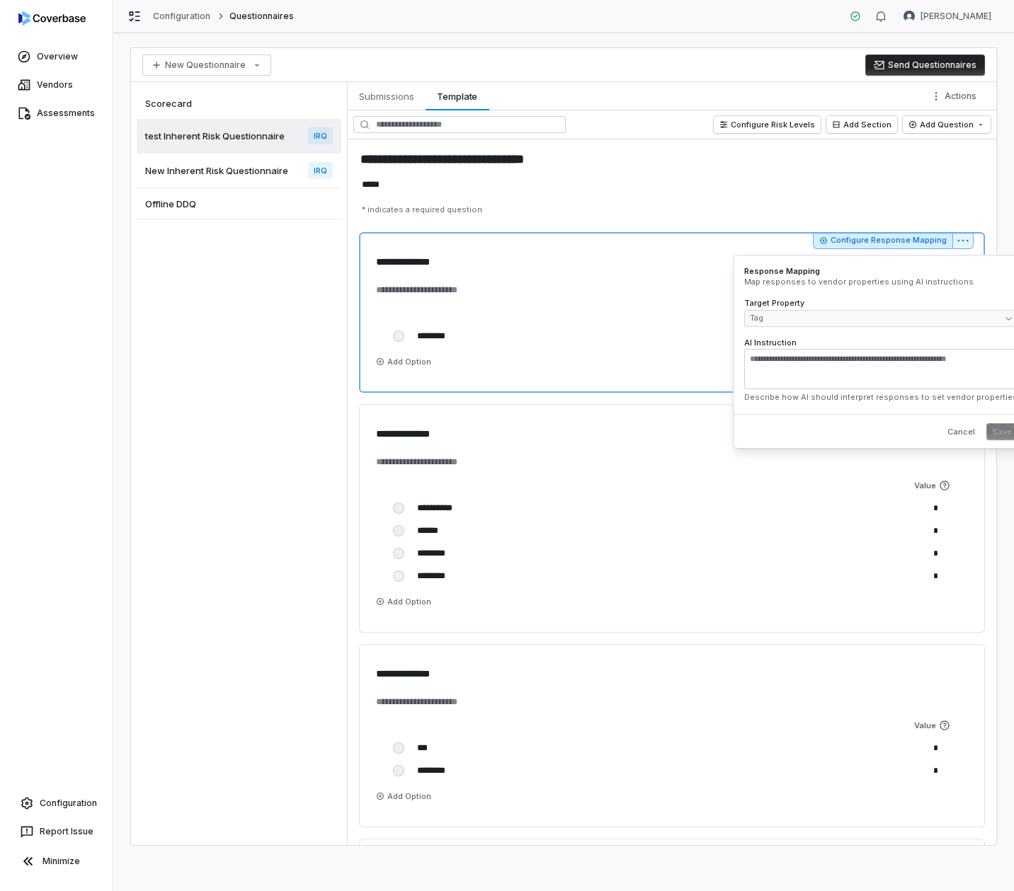
click at [771, 199] on p "* indicates a required question" at bounding box center [671, 210] width 631 height 22
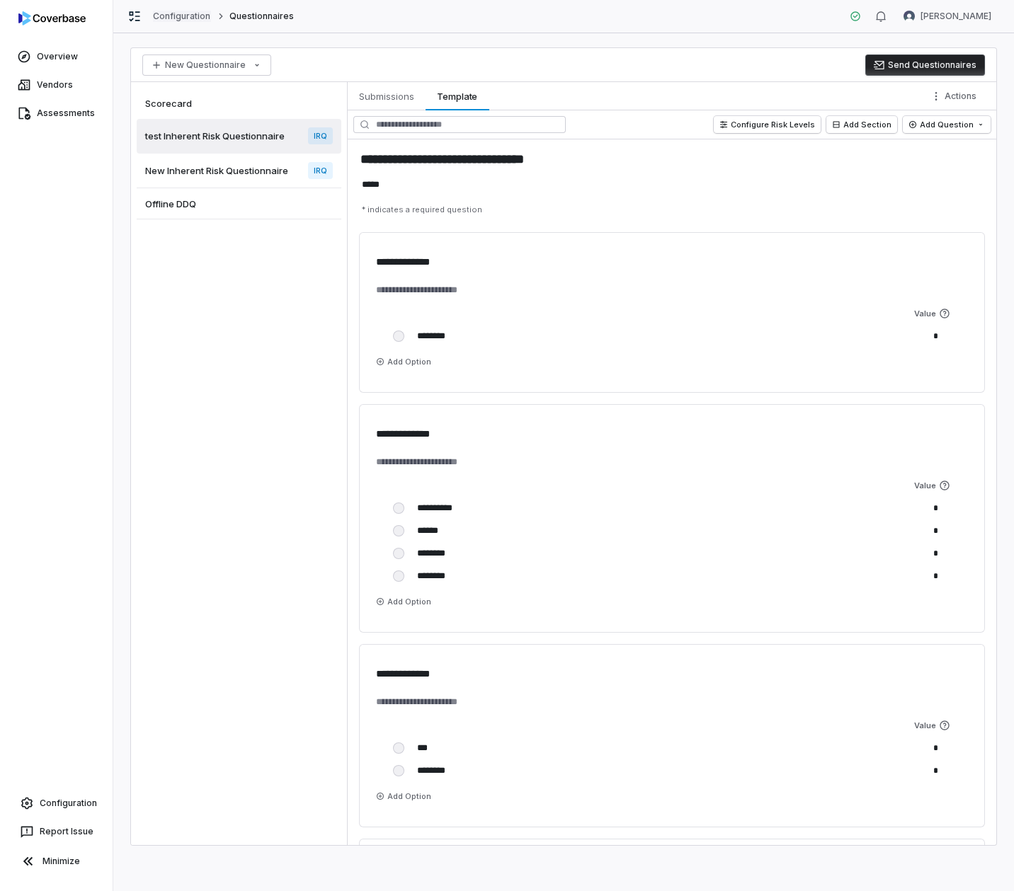
click at [166, 16] on link "Configuration" at bounding box center [182, 16] width 58 height 11
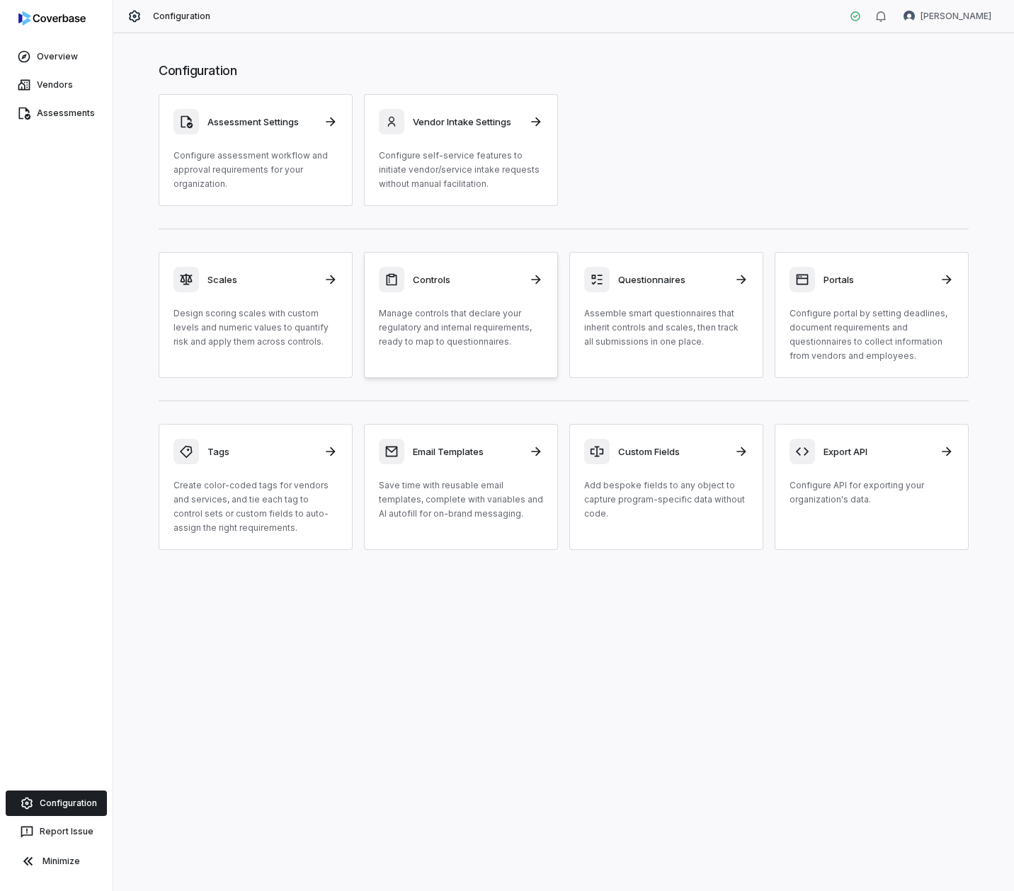
click at [417, 275] on h3 "Controls" at bounding box center [467, 279] width 108 height 13
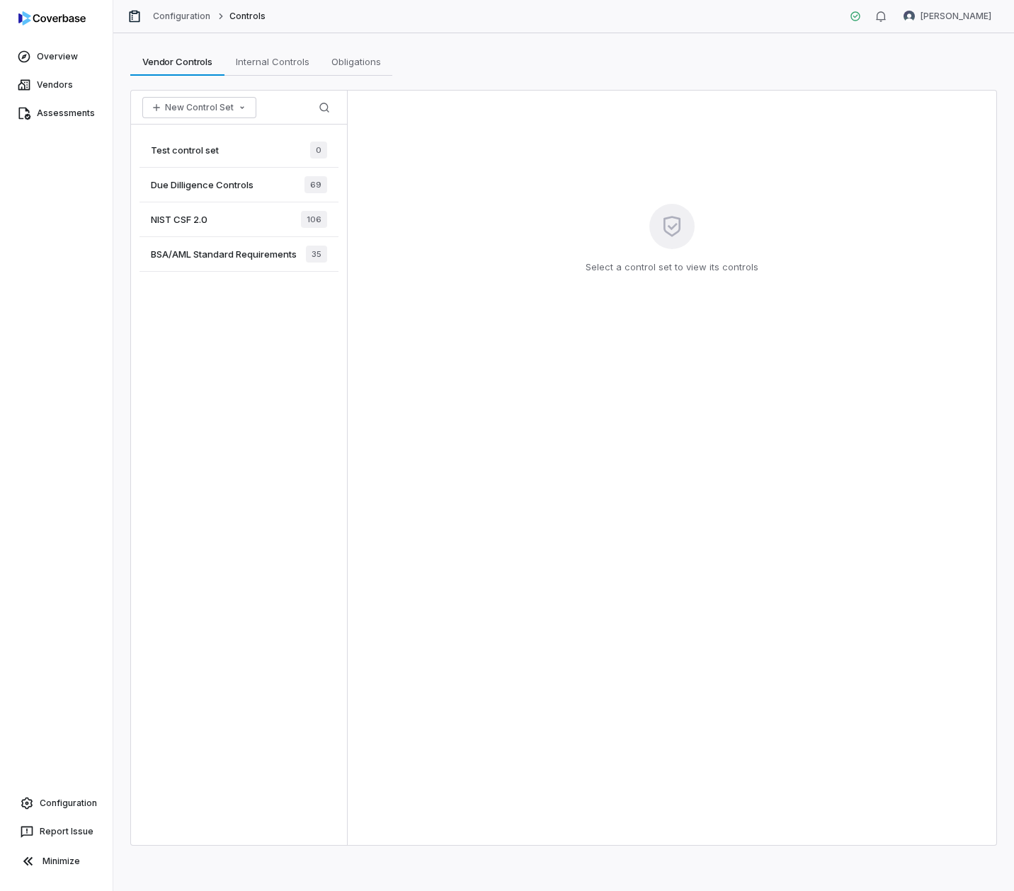
click at [213, 185] on span "Due Dilligence Controls" at bounding box center [202, 184] width 103 height 13
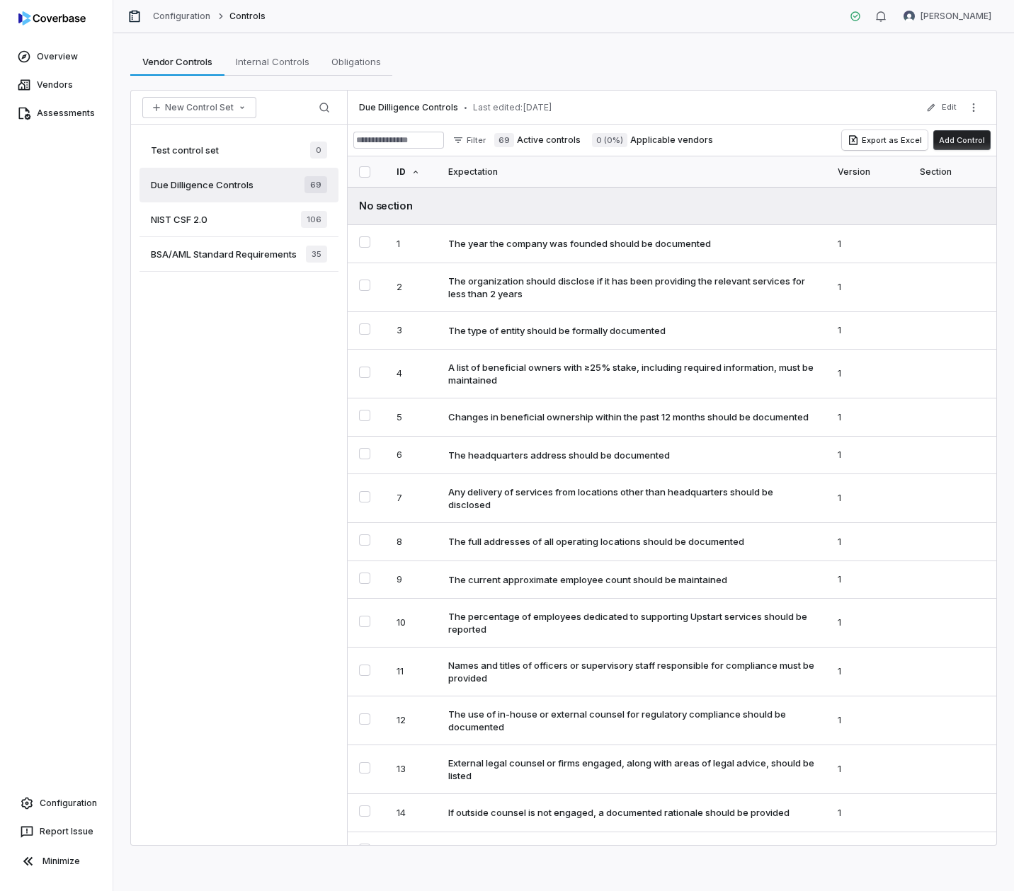
scroll to position [6, 0]
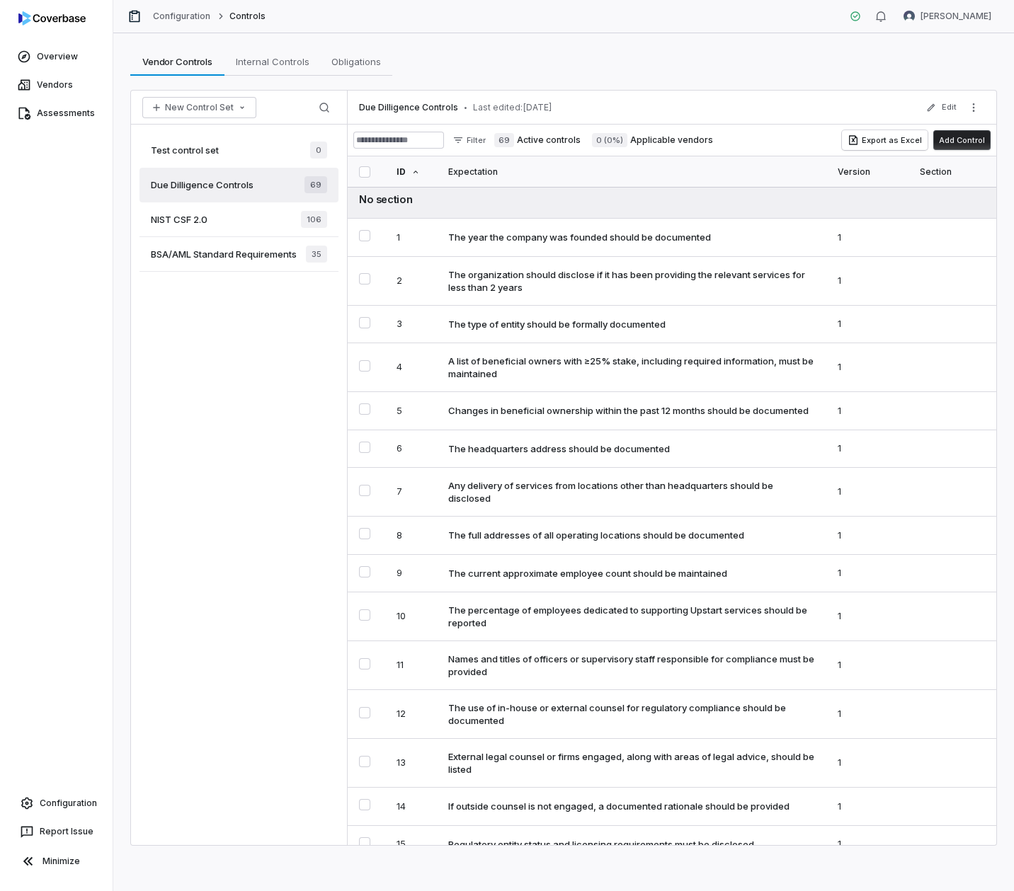
click at [965, 143] on button "Add Control" at bounding box center [961, 140] width 57 height 20
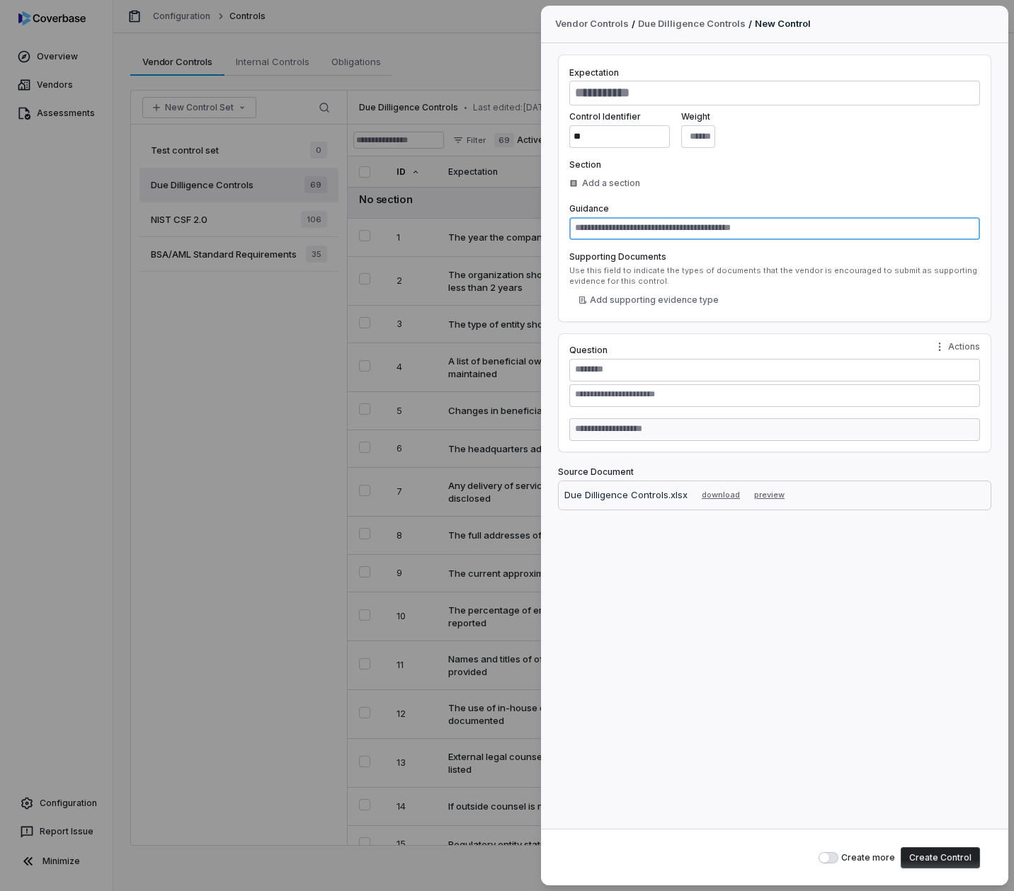
click at [687, 229] on textarea at bounding box center [774, 228] width 411 height 23
type textarea "*"
click at [71, 113] on div "Vendor Controls / Due Dilligence Controls / New Control Expectation Control Ide…" at bounding box center [507, 445] width 1014 height 891
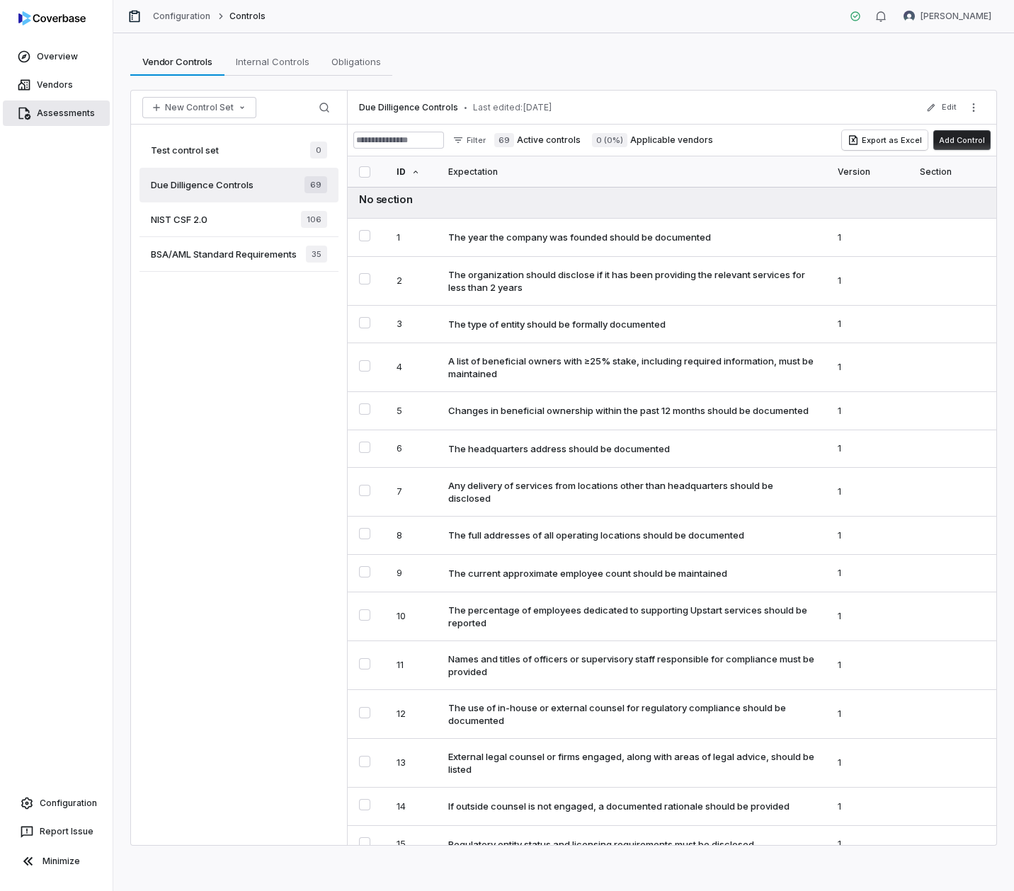
click at [74, 120] on link "Assessments" at bounding box center [56, 113] width 107 height 25
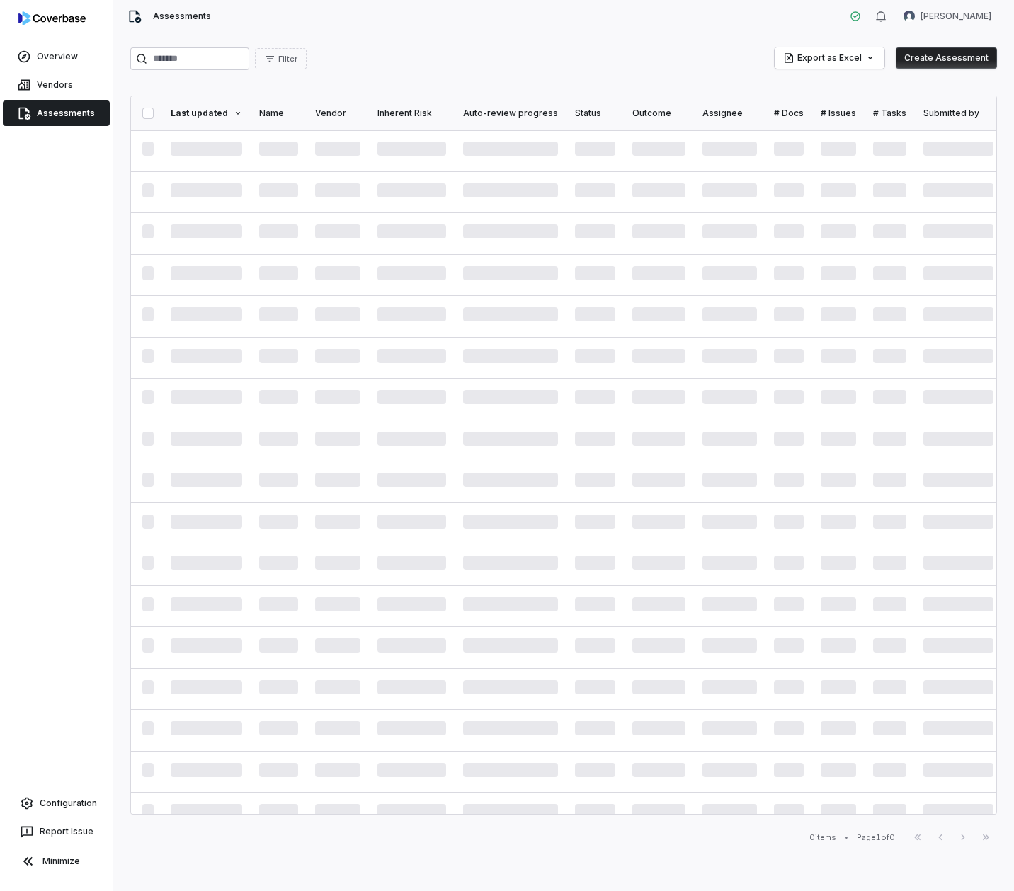
click at [953, 59] on button "Create Assessment" at bounding box center [945, 57] width 101 height 21
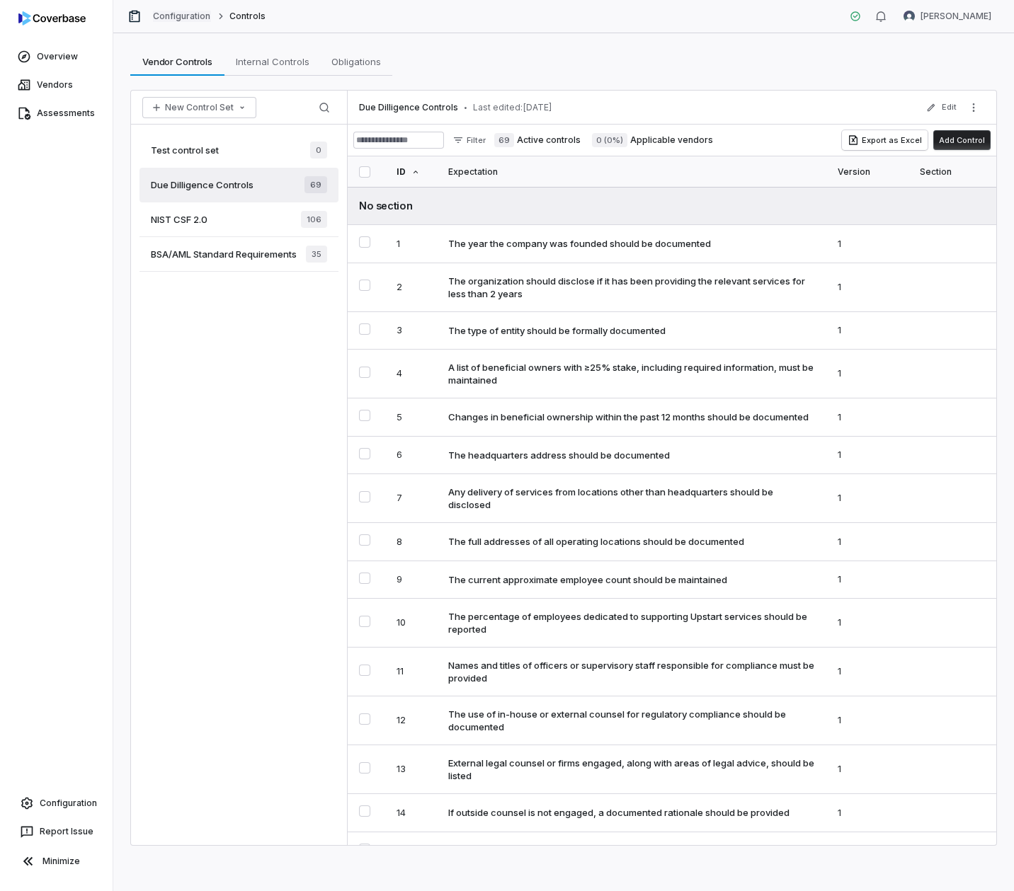
click at [175, 11] on link "Configuration" at bounding box center [182, 16] width 58 height 11
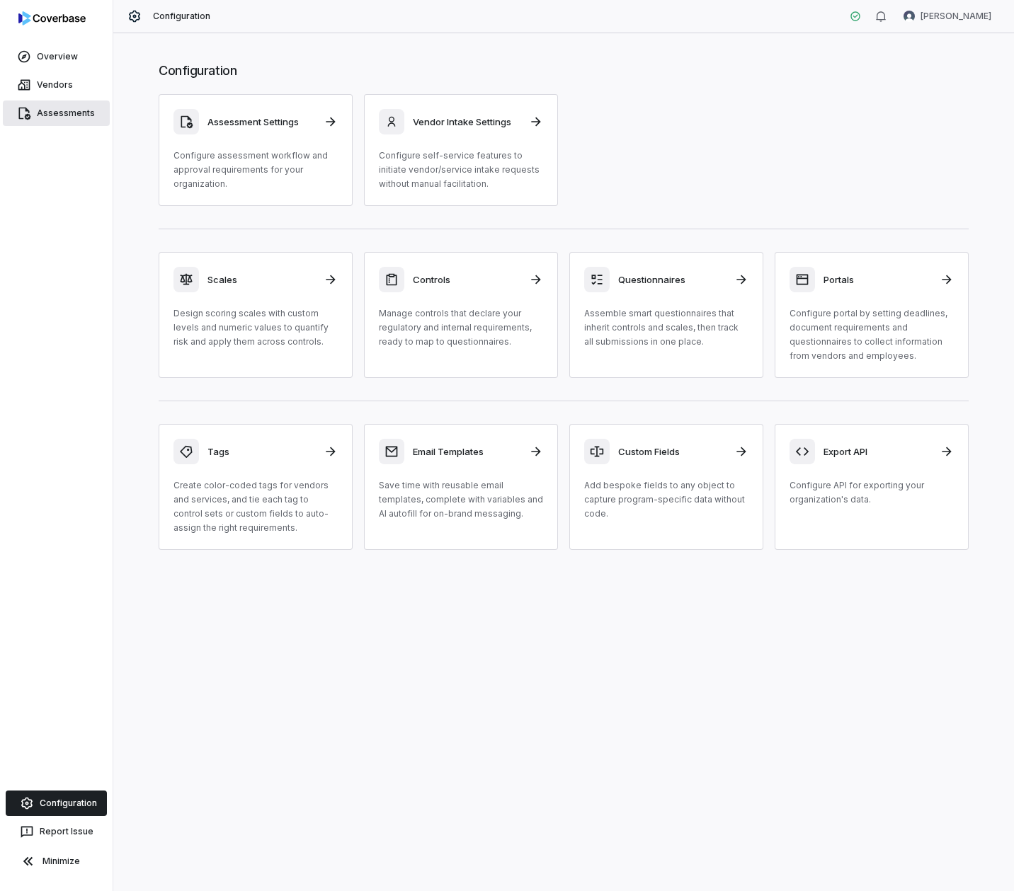
click at [79, 108] on span "Assessments" at bounding box center [66, 113] width 58 height 11
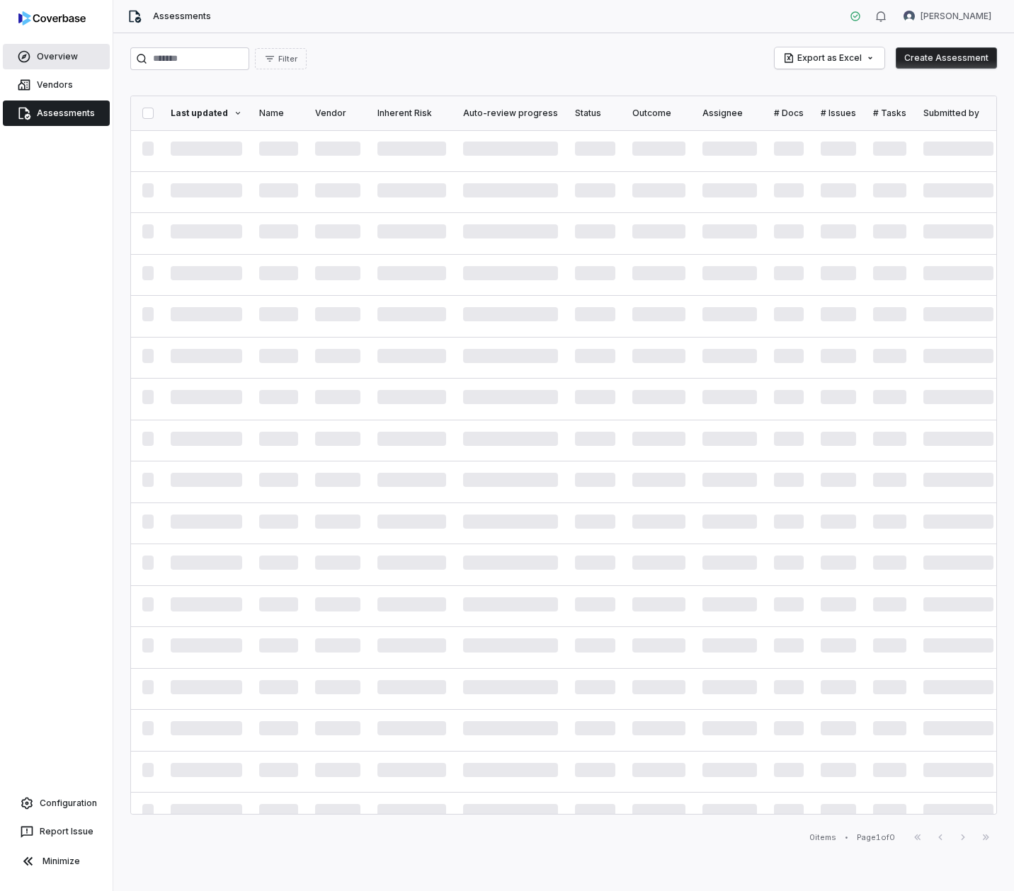
click at [34, 67] on link "Overview" at bounding box center [56, 56] width 107 height 25
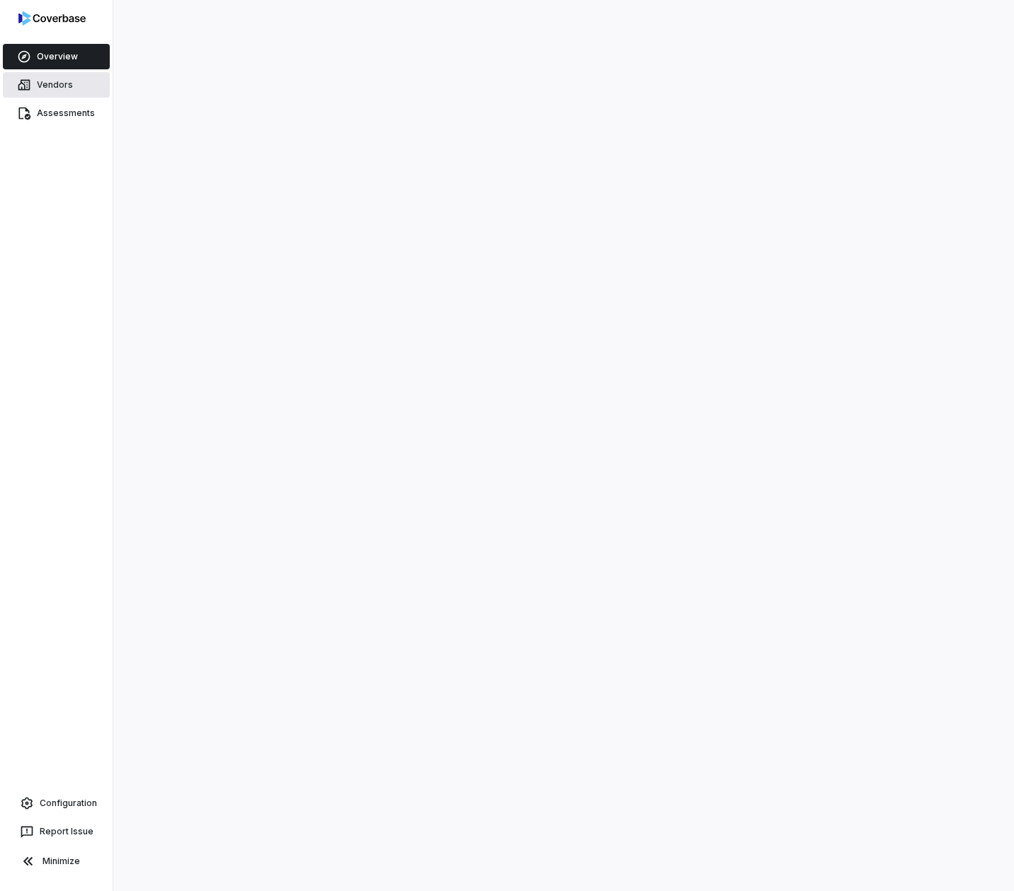
click at [35, 86] on link "Vendors" at bounding box center [56, 84] width 107 height 25
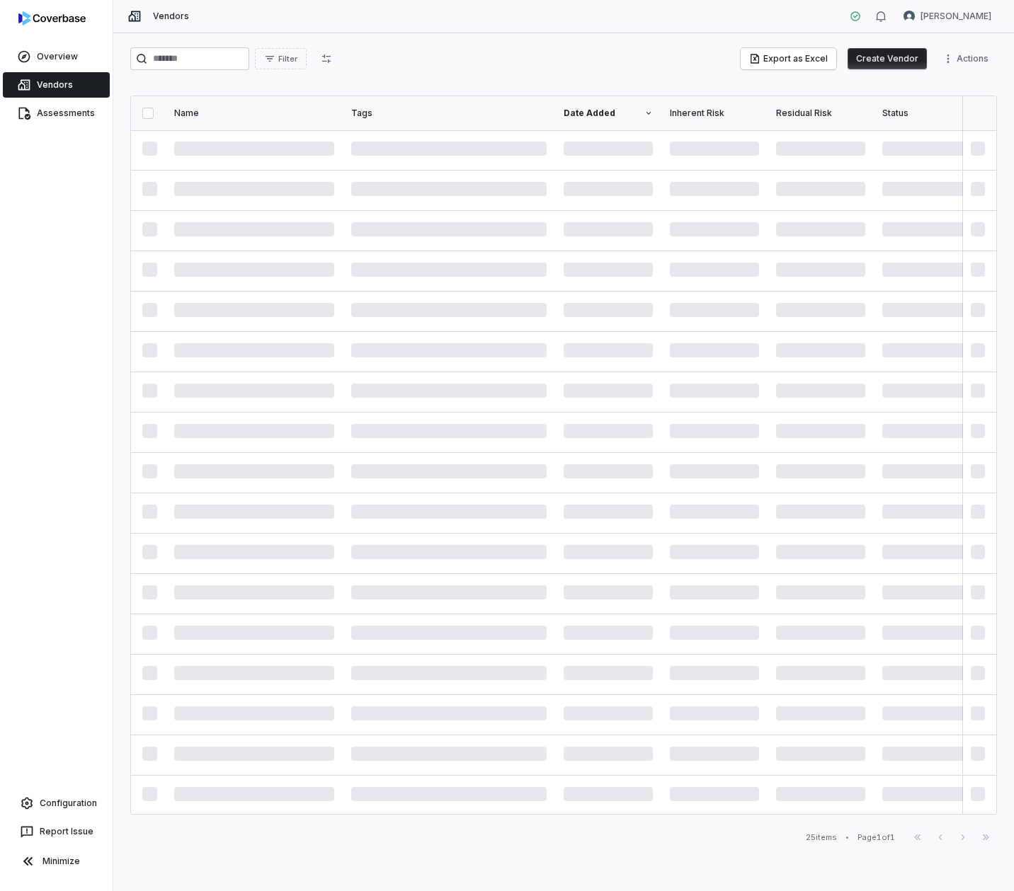
click at [917, 57] on button "Create Vendor" at bounding box center [886, 58] width 79 height 21
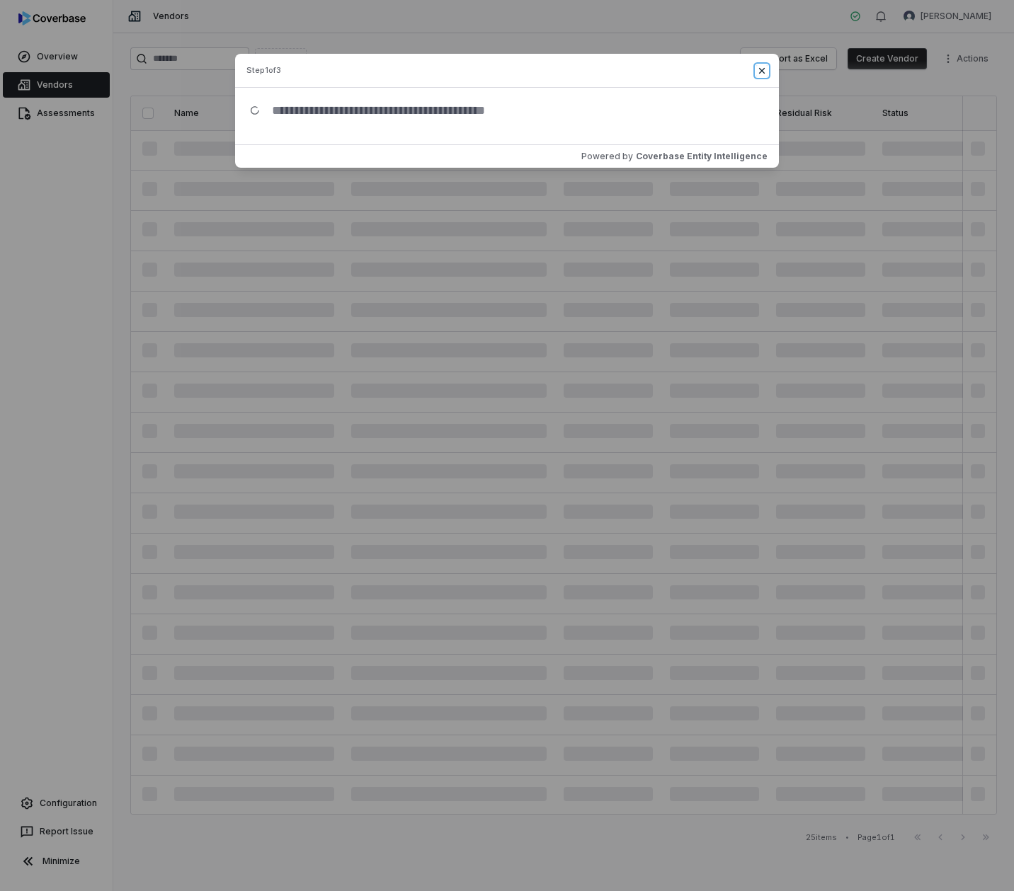
click at [761, 70] on icon "button" at bounding box center [762, 70] width 6 height 6
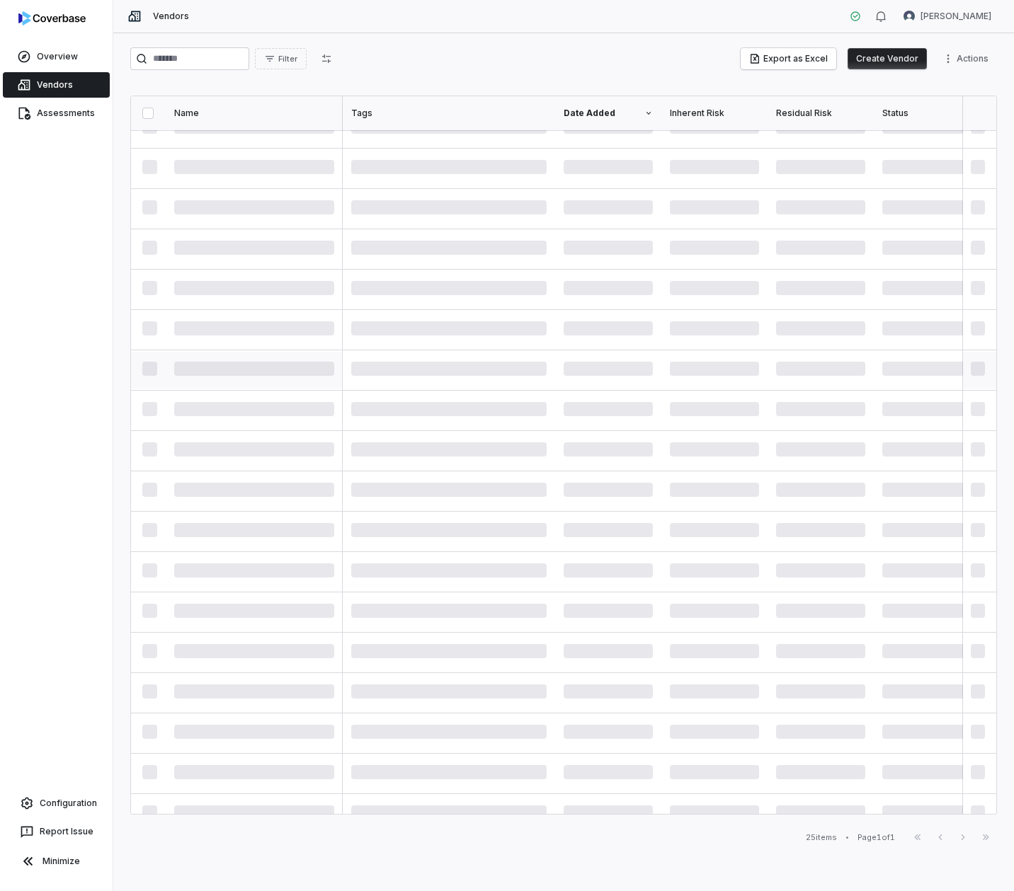
scroll to position [23, 0]
click at [59, 115] on span "Assessments" at bounding box center [66, 113] width 58 height 11
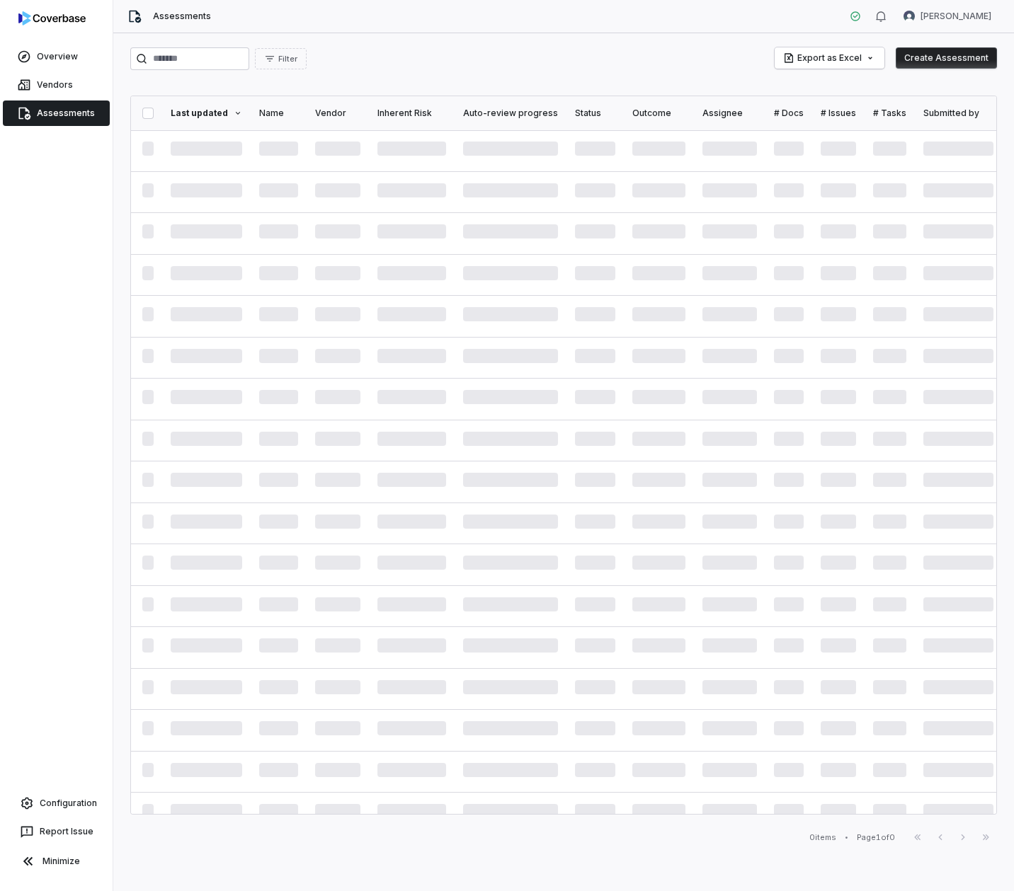
click at [59, 115] on span "Assessments" at bounding box center [66, 113] width 58 height 11
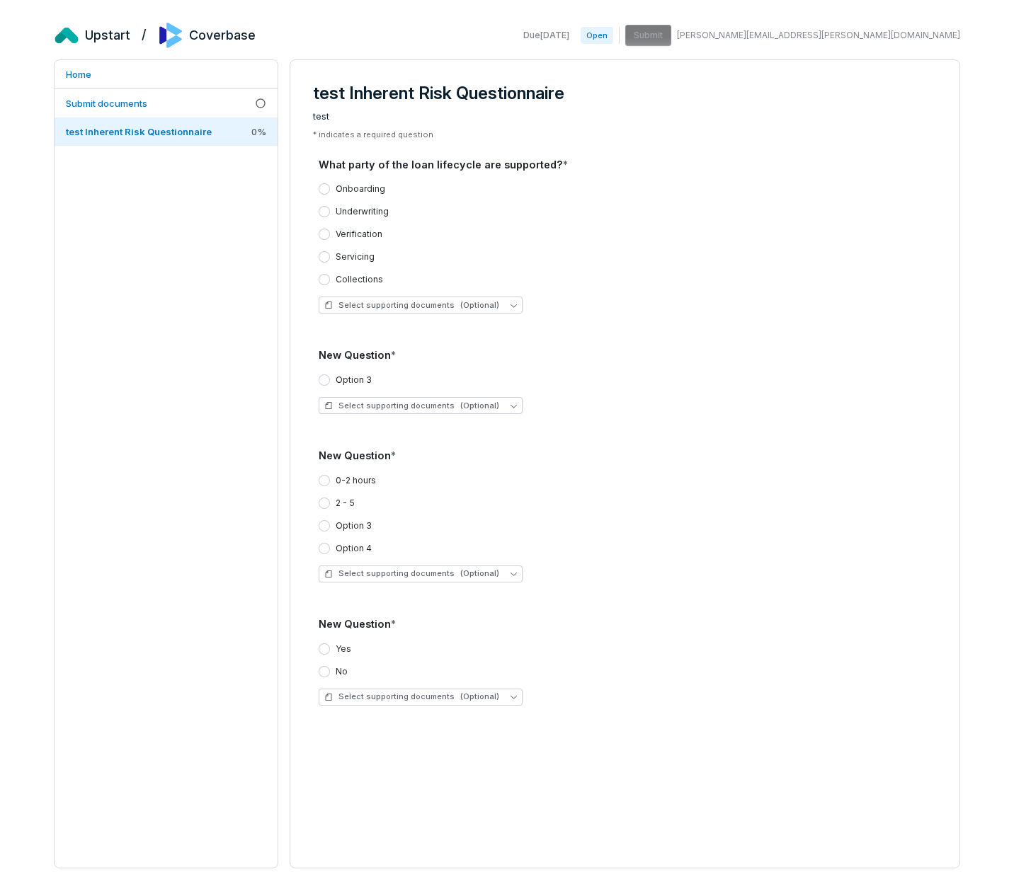
click at [351, 214] on label "Underwriting" at bounding box center [361, 211] width 53 height 11
click at [330, 214] on button "Underwriting" at bounding box center [323, 211] width 11 height 11
click at [351, 503] on label "2 - 5" at bounding box center [344, 503] width 19 height 11
click at [330, 503] on button "2 - 5" at bounding box center [323, 503] width 11 height 11
click at [336, 648] on label "Yes" at bounding box center [343, 648] width 16 height 11
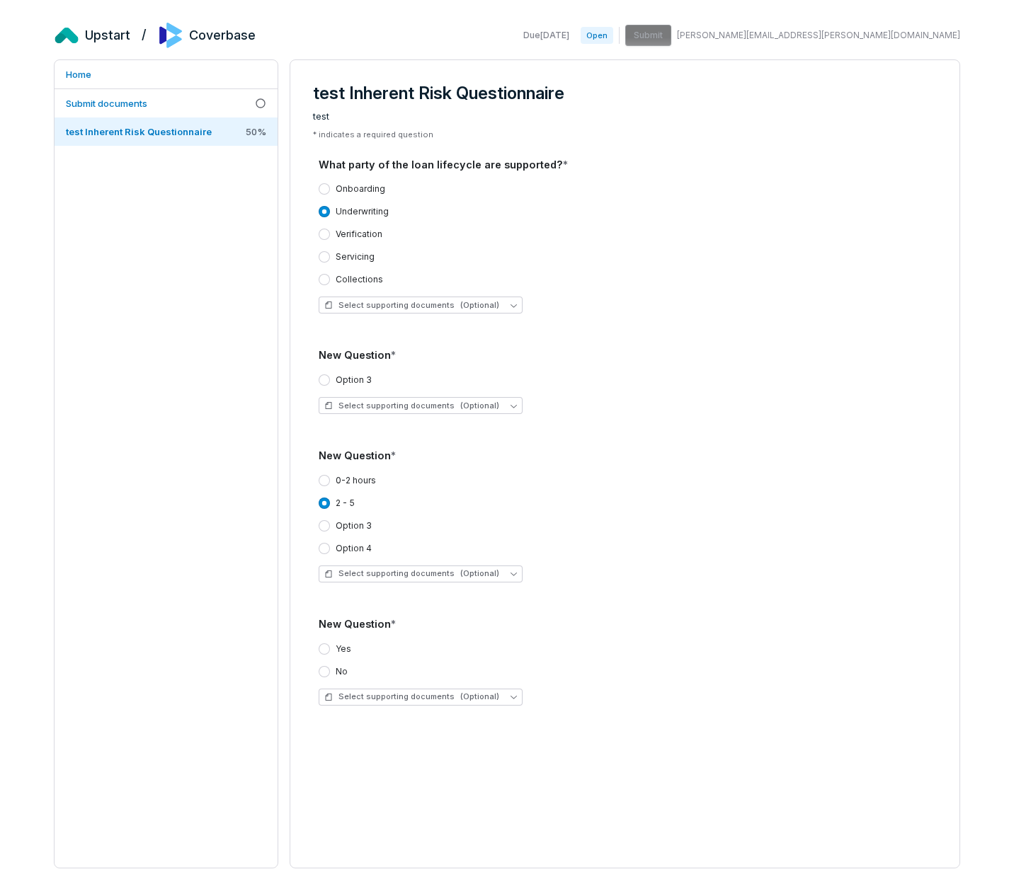
click at [330, 648] on button "Yes" at bounding box center [323, 648] width 11 height 11
click at [827, 40] on div "Due Sep 16, 2025 Open Submit laura.crepeau@upstart.com" at bounding box center [738, 35] width 442 height 21
click at [343, 383] on label "Option 3" at bounding box center [353, 379] width 36 height 11
click at [330, 383] on button "Option 3" at bounding box center [323, 379] width 11 height 11
drag, startPoint x: 859, startPoint y: 63, endPoint x: 777, endPoint y: 50, distance: 83.1
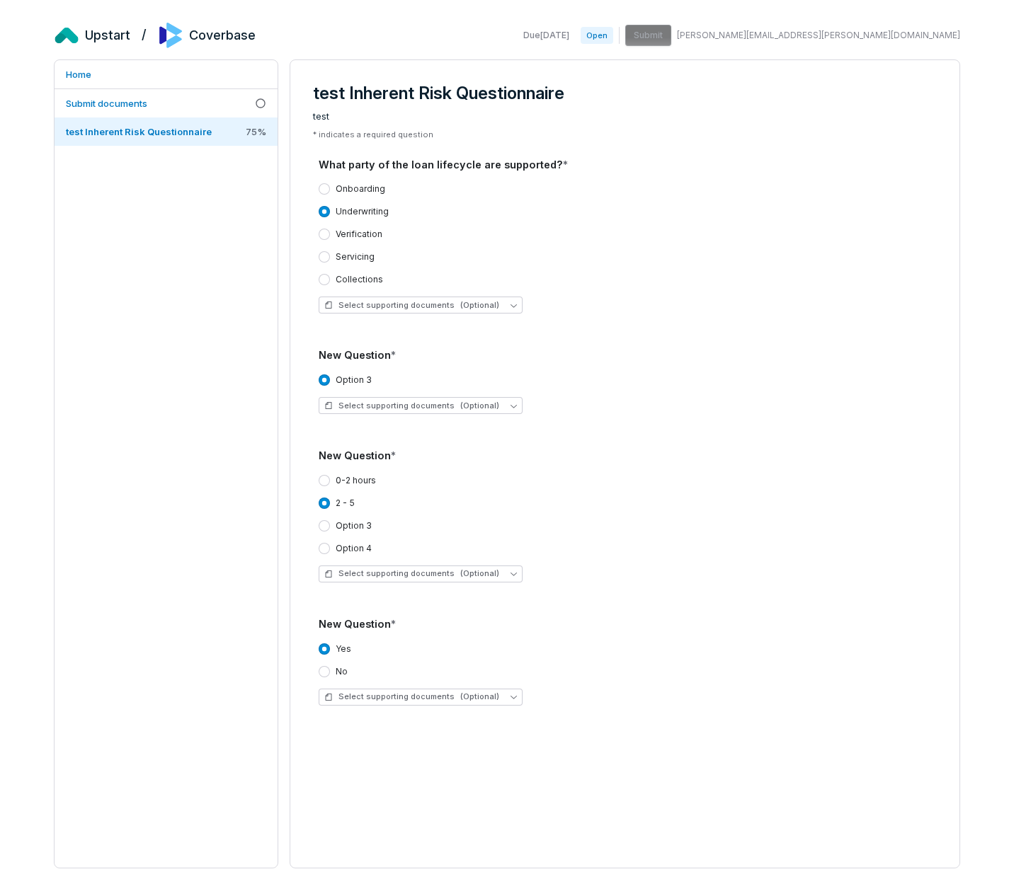
click at [856, 62] on div "test Inherent Risk Questionnaire test * indicates a required question What part…" at bounding box center [624, 402] width 669 height 685
click at [613, 40] on span "Open" at bounding box center [596, 35] width 33 height 17
click at [130, 105] on span "Submit documents" at bounding box center [106, 103] width 81 height 11
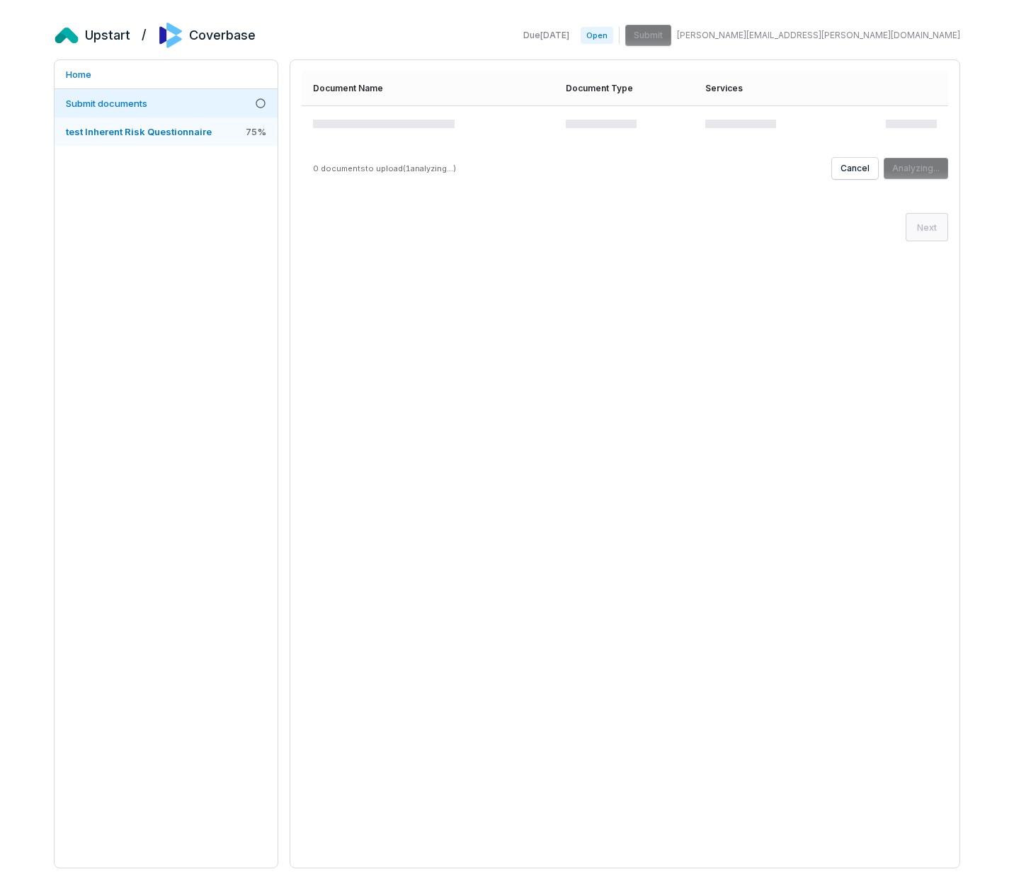
click at [169, 131] on span "test Inherent Risk Questionnaire" at bounding box center [139, 131] width 146 height 11
